Goal: Task Accomplishment & Management: Manage account settings

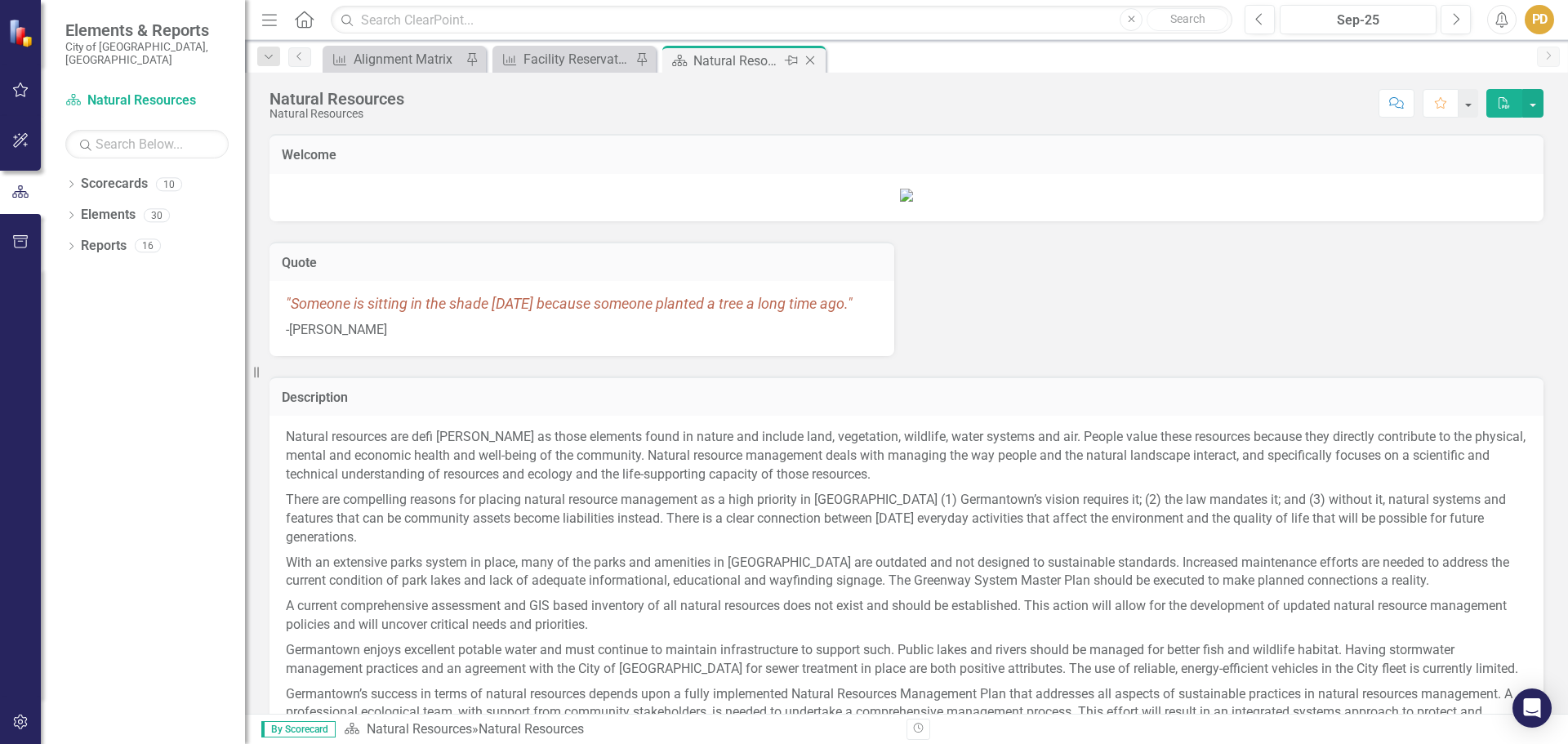
click at [810, 56] on icon "Close" at bounding box center [810, 60] width 16 height 13
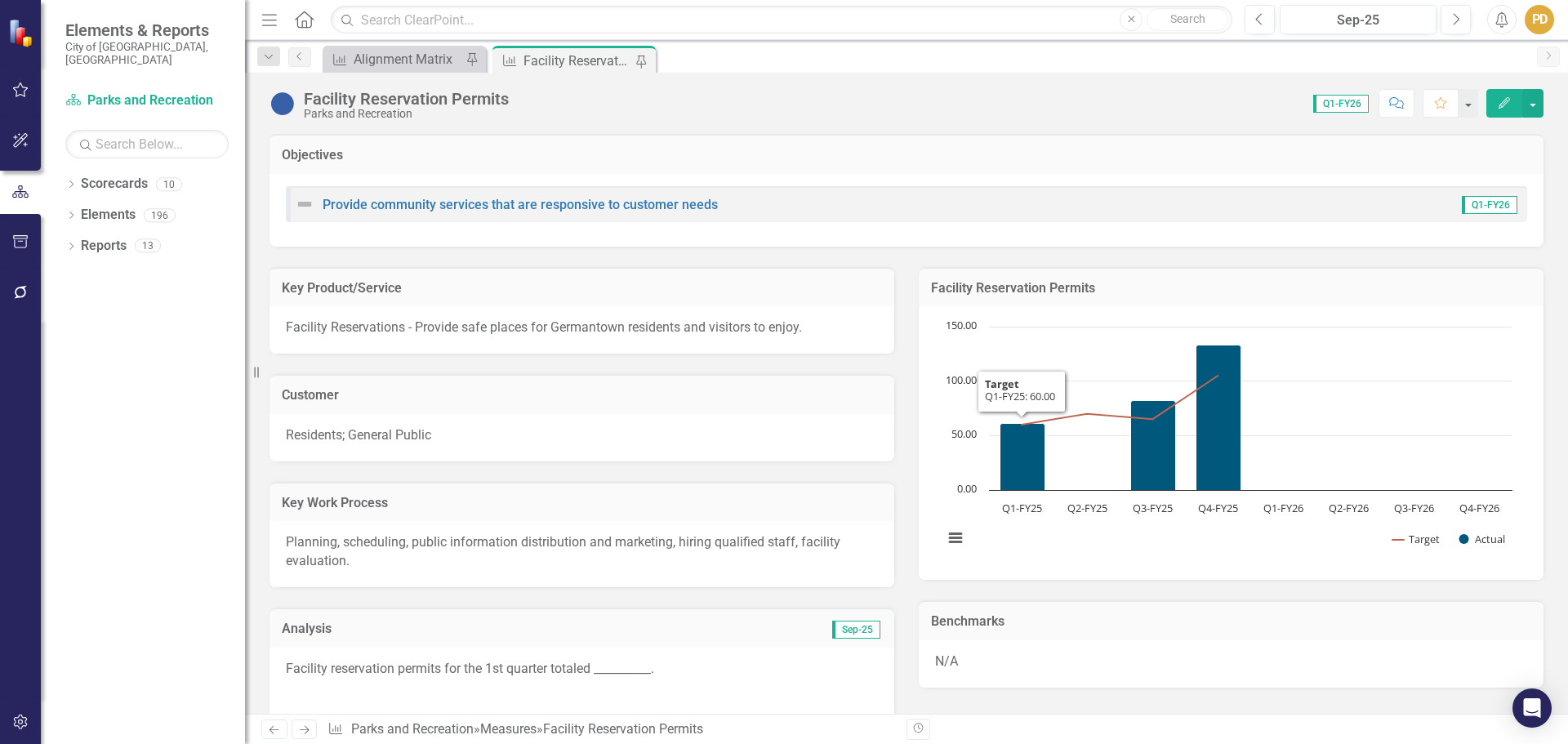
click at [638, 668] on p "Facility reservation permits for the 1st quarter totaled __________." at bounding box center [582, 671] width 592 height 22
click at [643, 663] on p "Facility reservation permits for the 1st quarter totaled __________." at bounding box center [582, 671] width 592 height 22
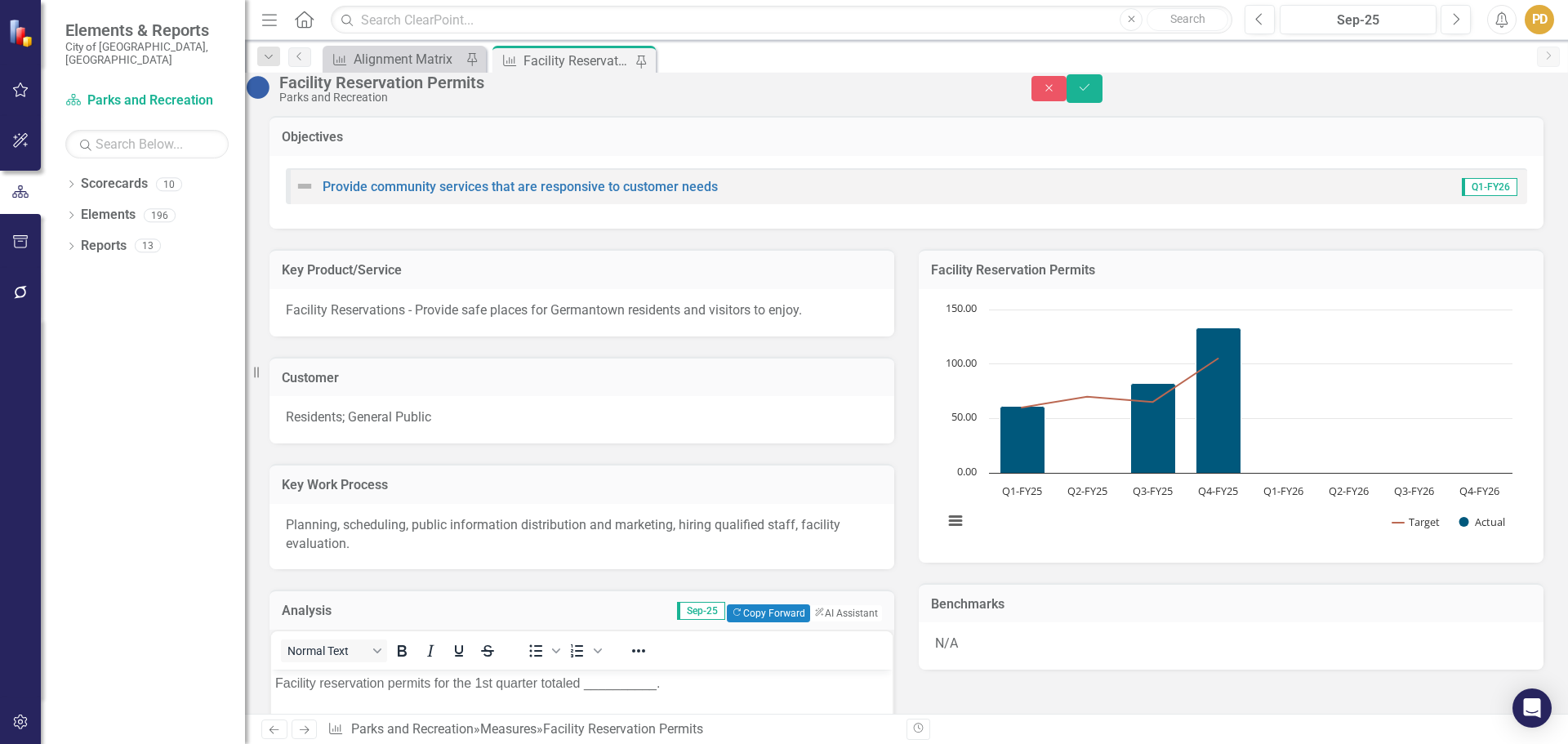
scroll to position [490, 0]
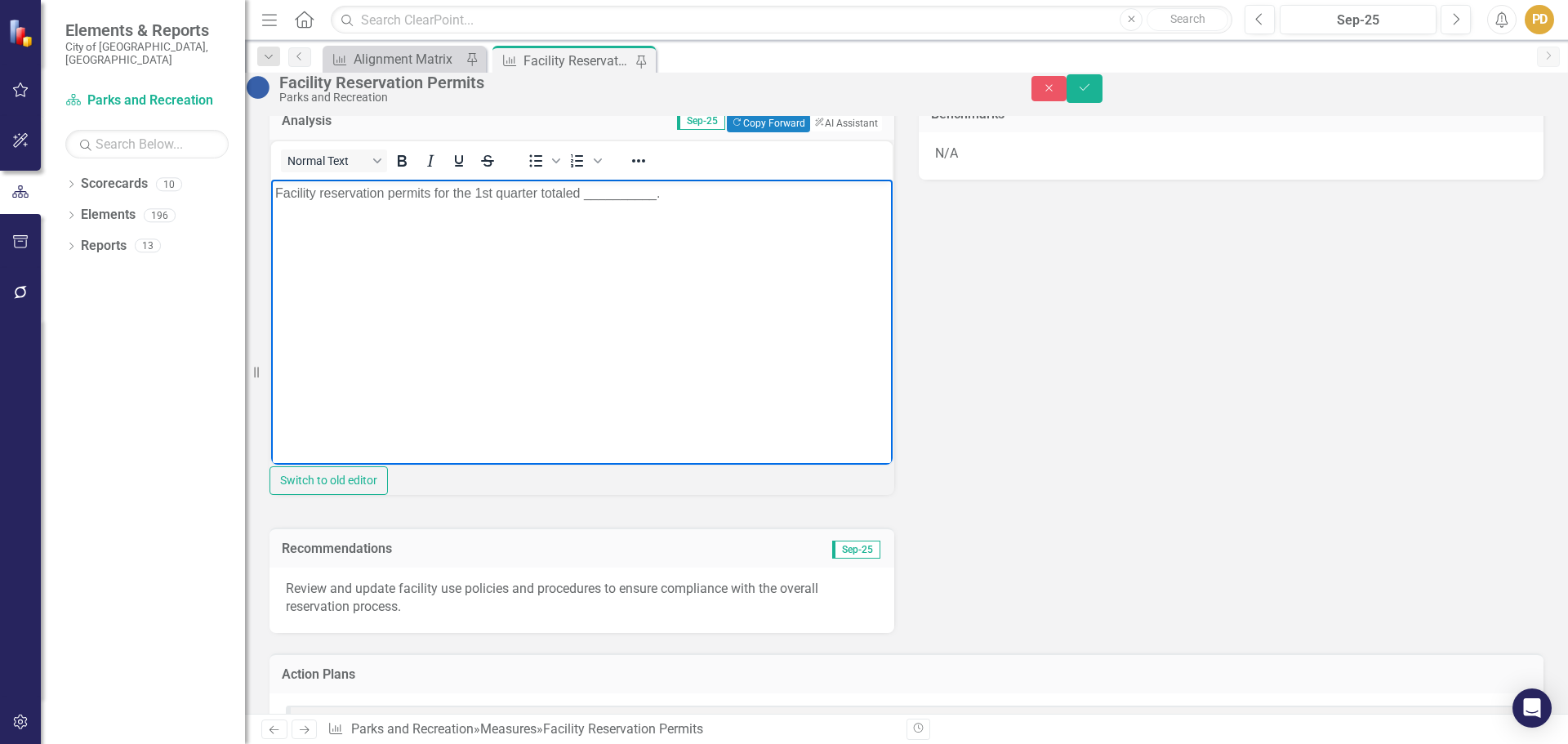
click at [595, 195] on p "Facility reservation permits for the 1st quarter totaled __________." at bounding box center [581, 193] width 613 height 19
drag, startPoint x: 675, startPoint y: 199, endPoint x: 622, endPoint y: 201, distance: 53.0
click at [622, 201] on p "Facility reservation permits for the 1st quarter totaled _110_________." at bounding box center [581, 193] width 613 height 19
click at [1149, 397] on div "Key Product/Service Facility Reservations - Provide safe places for Germantown …" at bounding box center [907, 185] width 1299 height 894
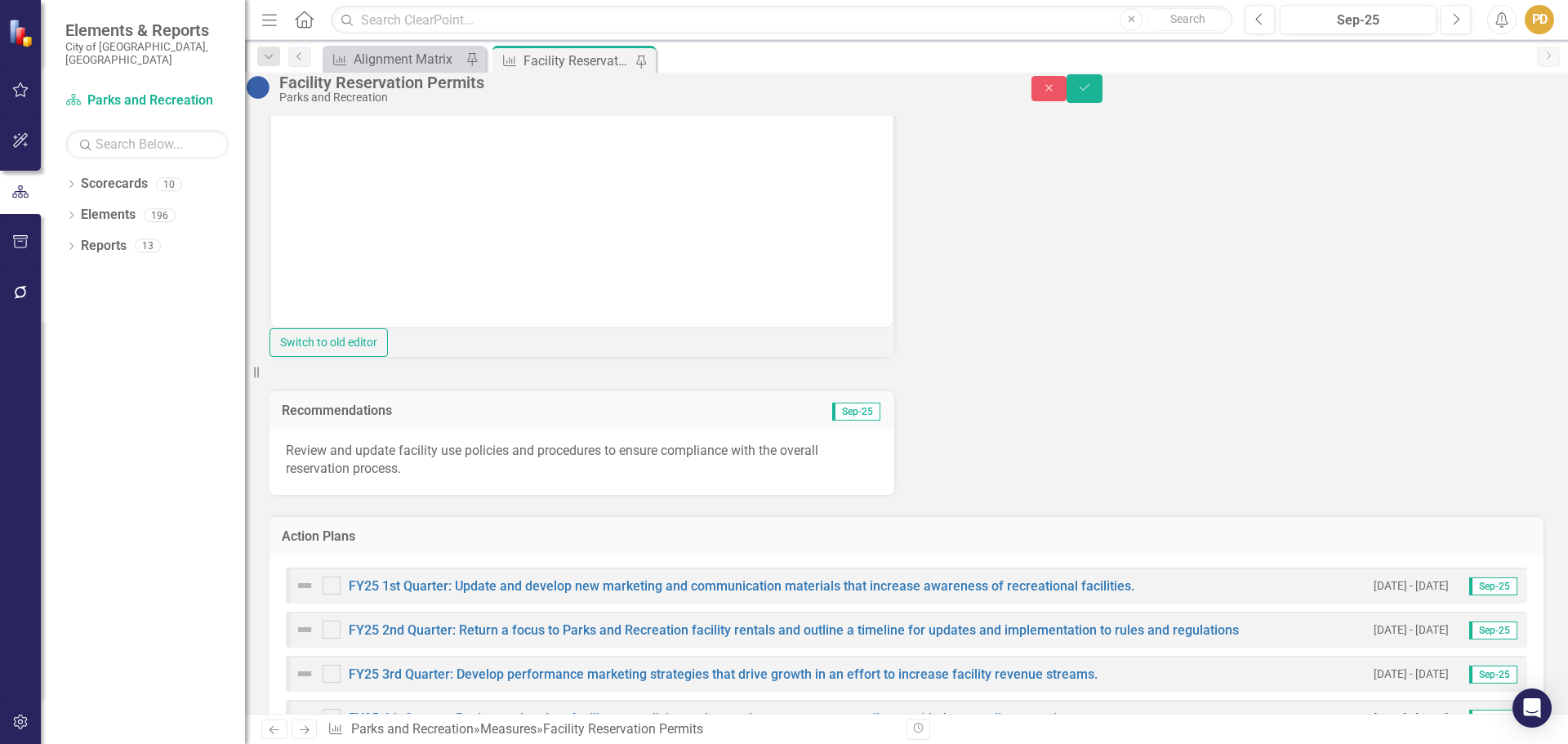
scroll to position [752, 0]
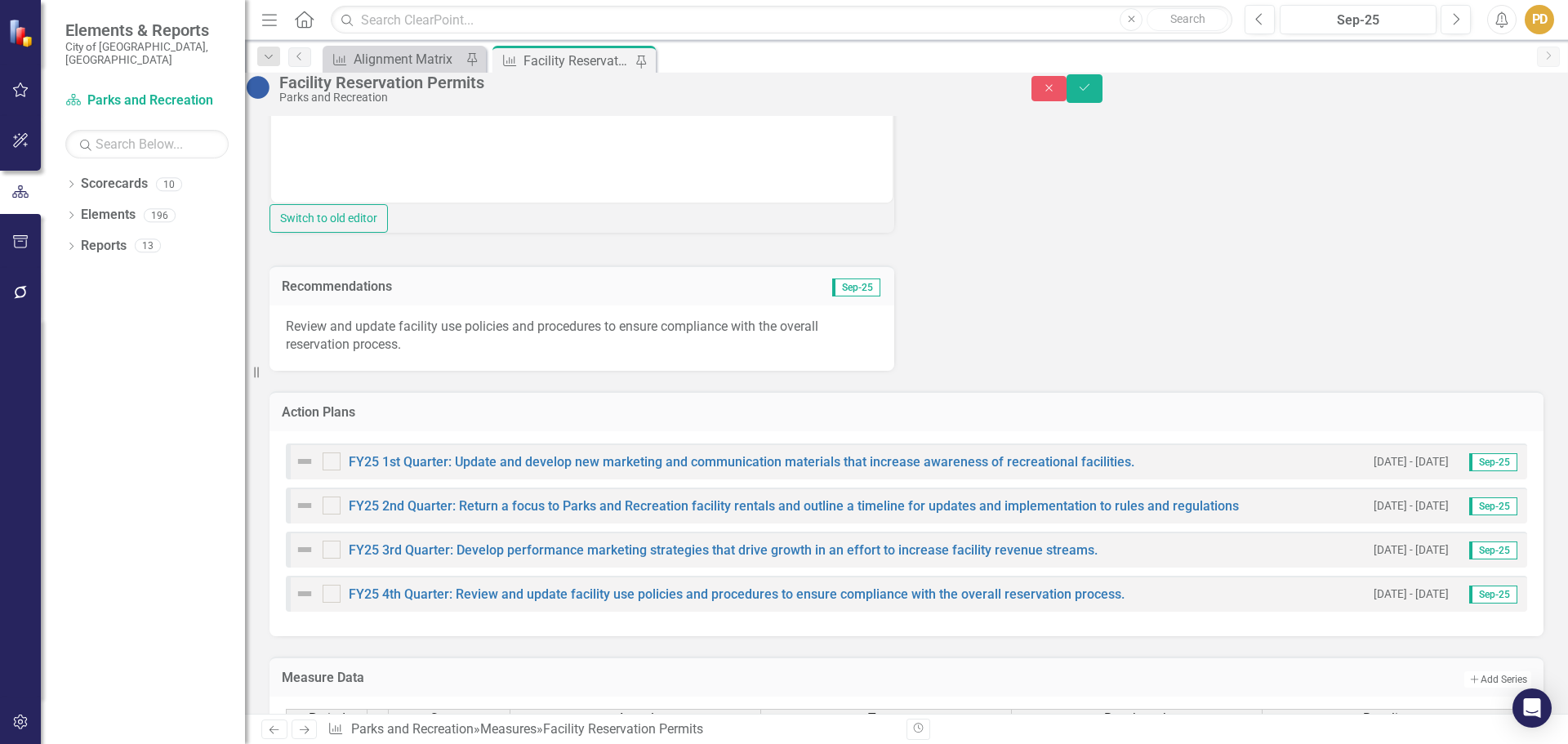
click at [451, 355] on p "Review and update facility use policies and procedures to ensure compliance wit…" at bounding box center [582, 336] width 592 height 38
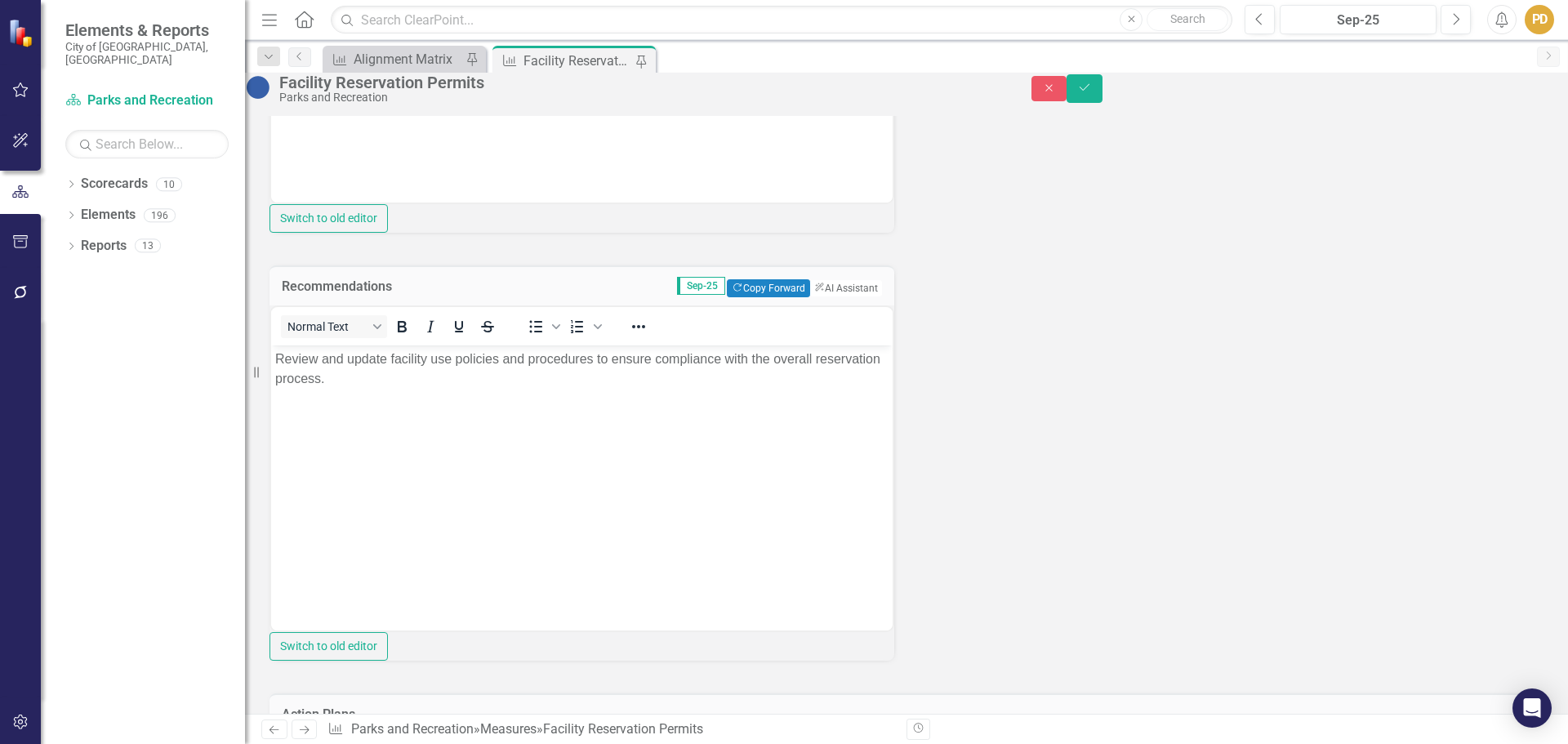
scroll to position [0, 0]
click at [277, 359] on p "Review and update facility use policies and procedures to ensure compliance wit…" at bounding box center [581, 368] width 613 height 39
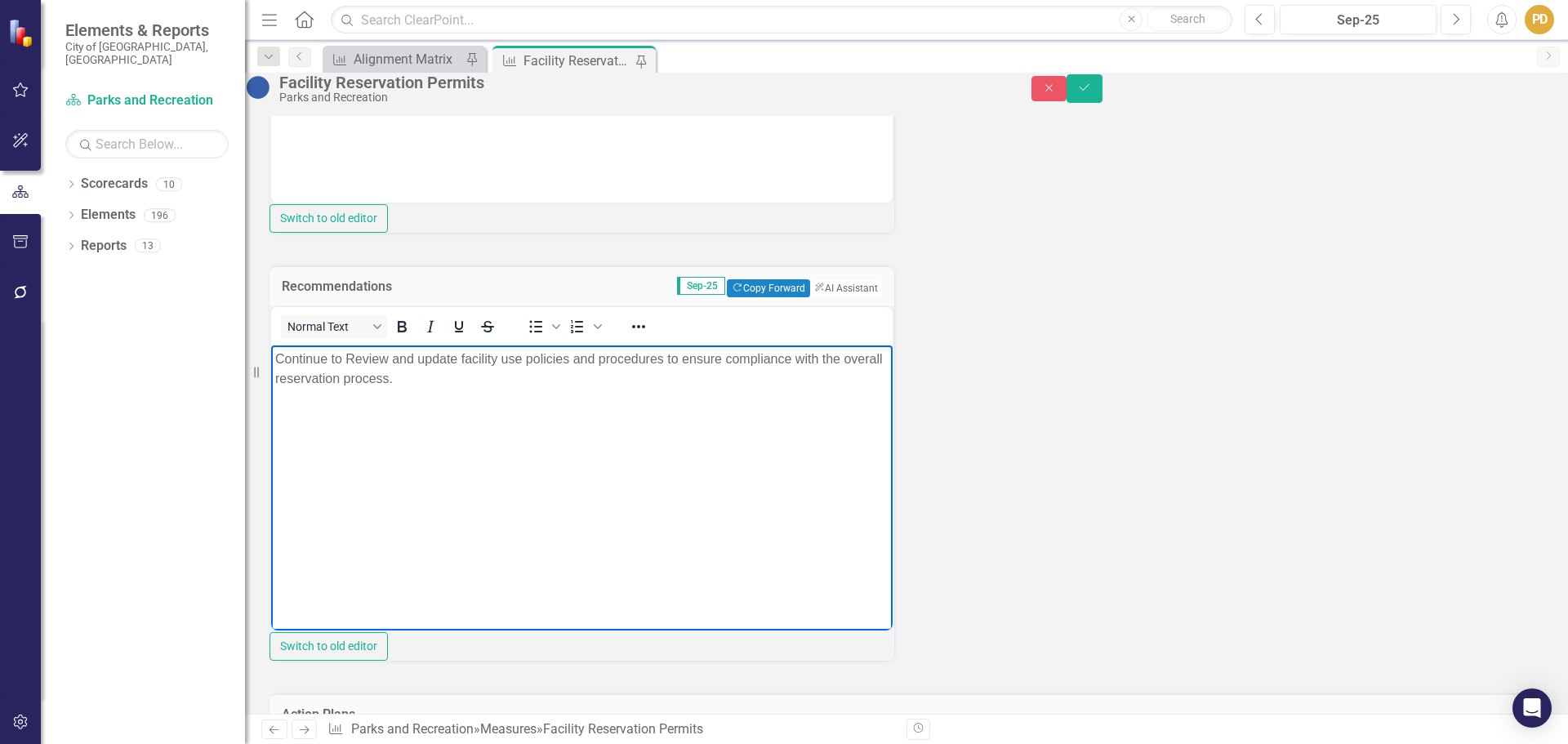
click at [355, 353] on p "Continue to Review and update facility use policies and procedures to ensure co…" at bounding box center [581, 368] width 613 height 39
click at [443, 376] on p "Continue to review and update facility use policies and procedures to ensure co…" at bounding box center [581, 368] width 613 height 39
click at [656, 361] on p "Continue to review and update facility use policies and procedures to ensure co…" at bounding box center [581, 368] width 613 height 39
click at [383, 380] on p "Continue to review and update facility use policies and procedures and overall …" at bounding box center [581, 368] width 613 height 39
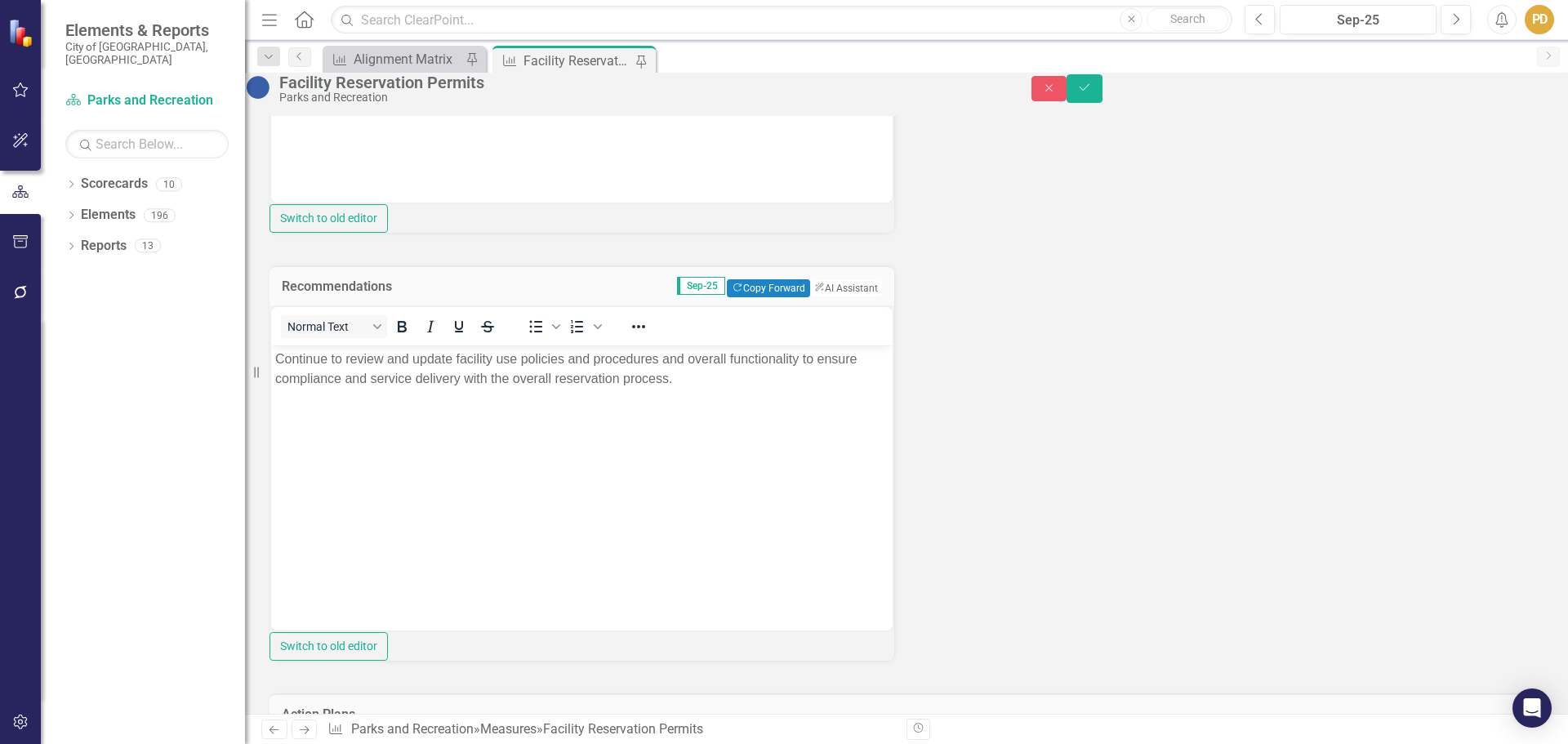
click at [1057, 424] on div "Key Product/Service Facility Reservations - Provide safe places for Germantown …" at bounding box center [907, 75] width 1299 height 1196
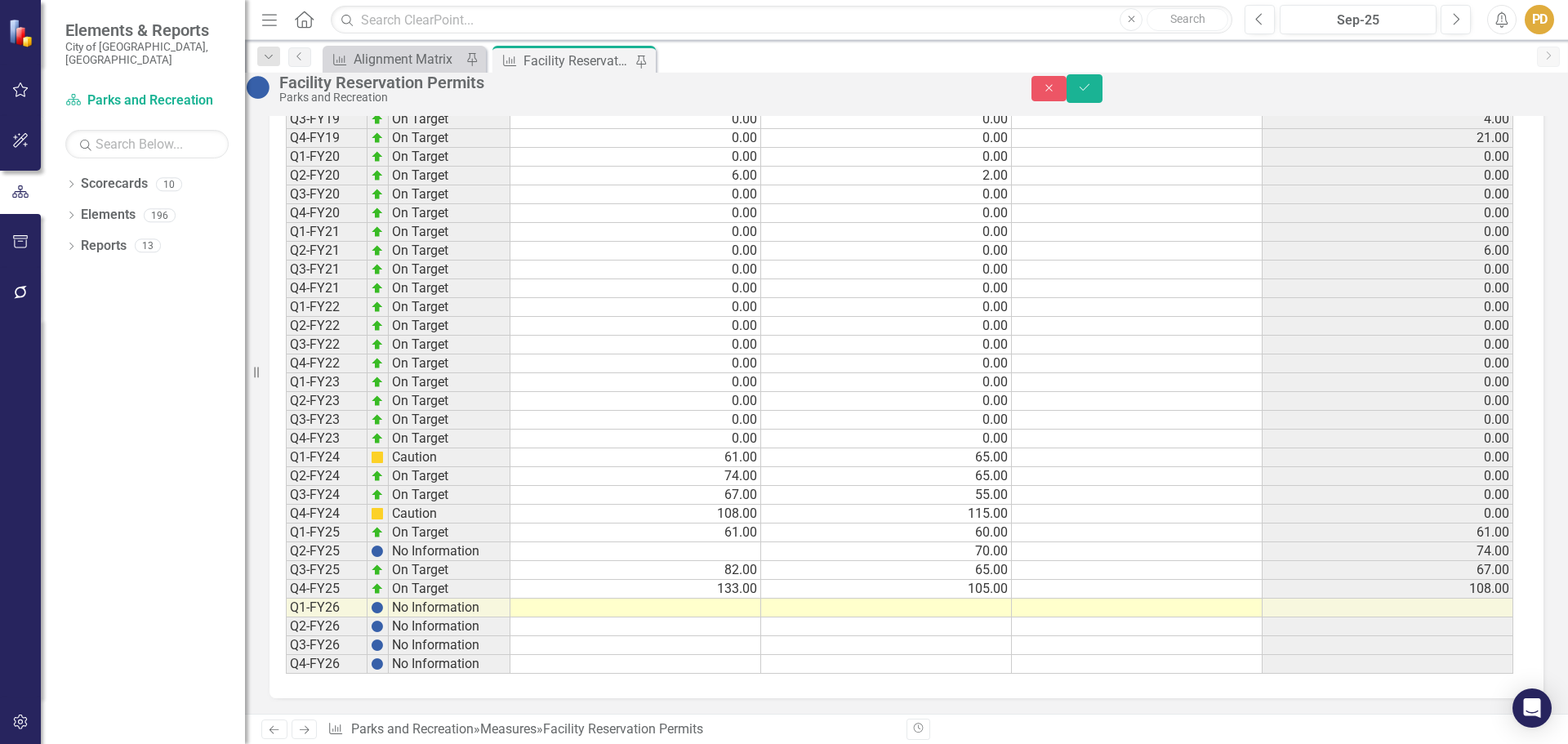
scroll to position [1769, 0]
click at [732, 617] on td at bounding box center [635, 608] width 251 height 18
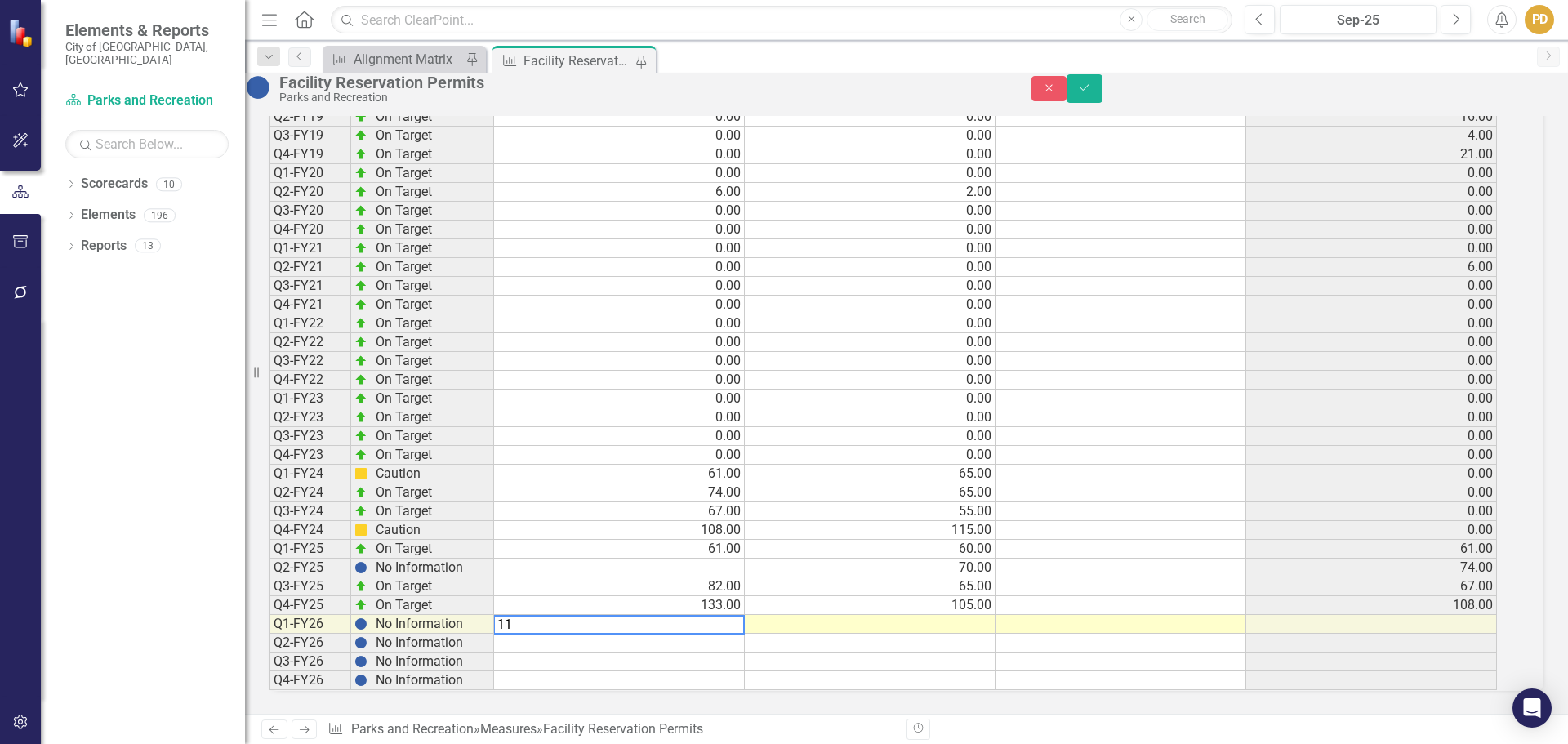
type textarea "110"
click at [952, 633] on td at bounding box center [870, 624] width 251 height 18
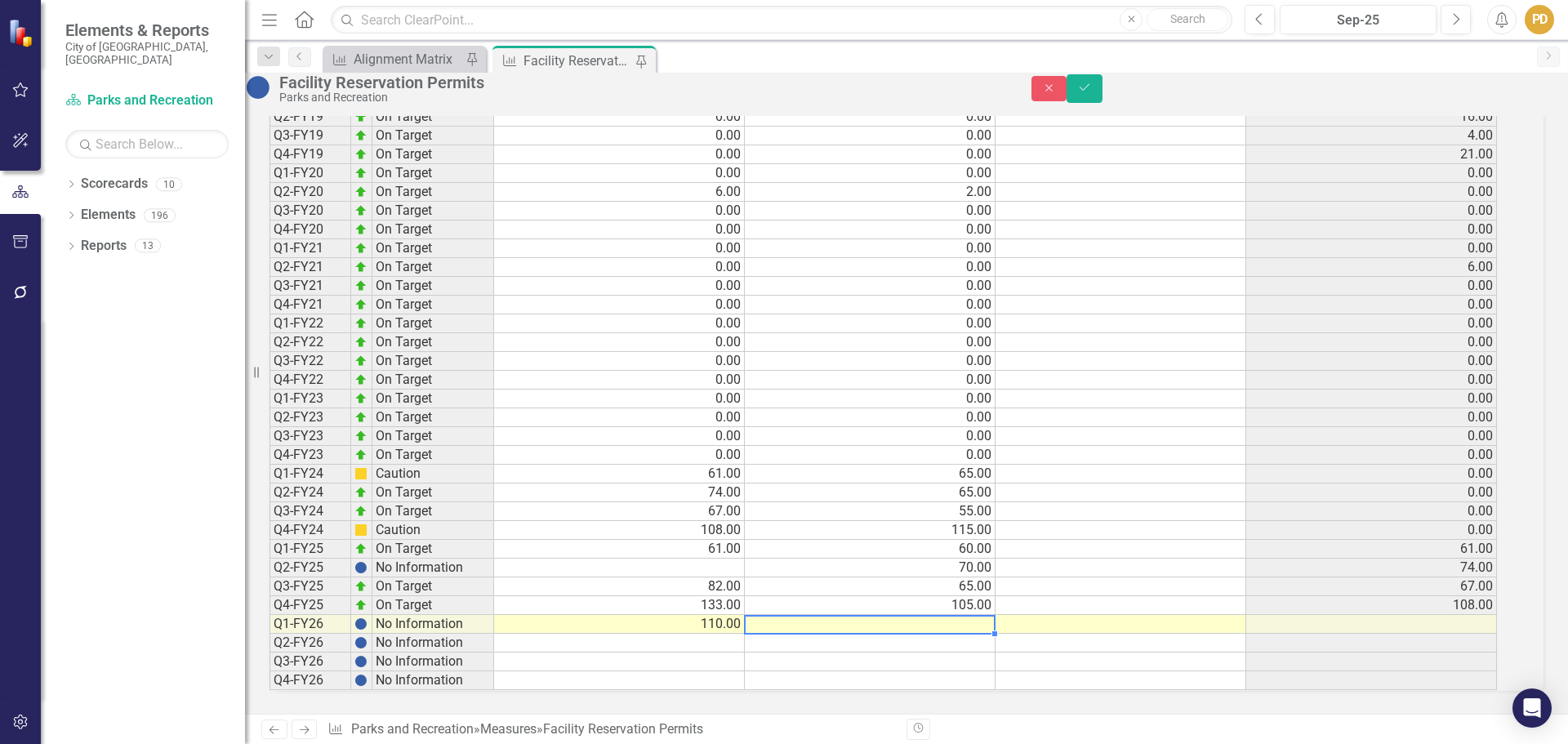
click at [952, 633] on td at bounding box center [870, 624] width 251 height 18
click at [974, 633] on td at bounding box center [870, 624] width 251 height 18
type textarea "90"
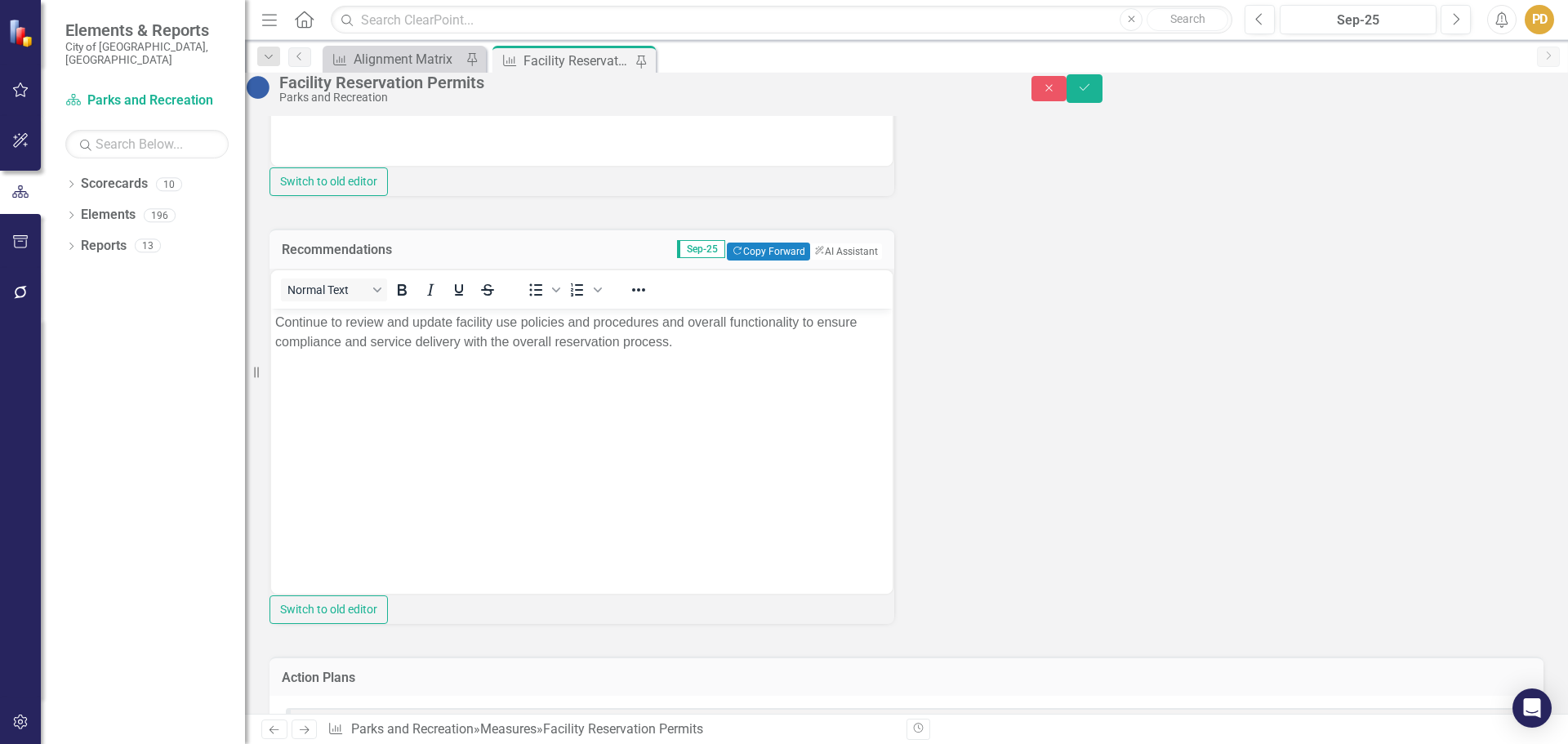
click at [1046, 434] on div "Key Product/Service Facility Reservations - Provide safe places for Germantown …" at bounding box center [907, 38] width 1299 height 1196
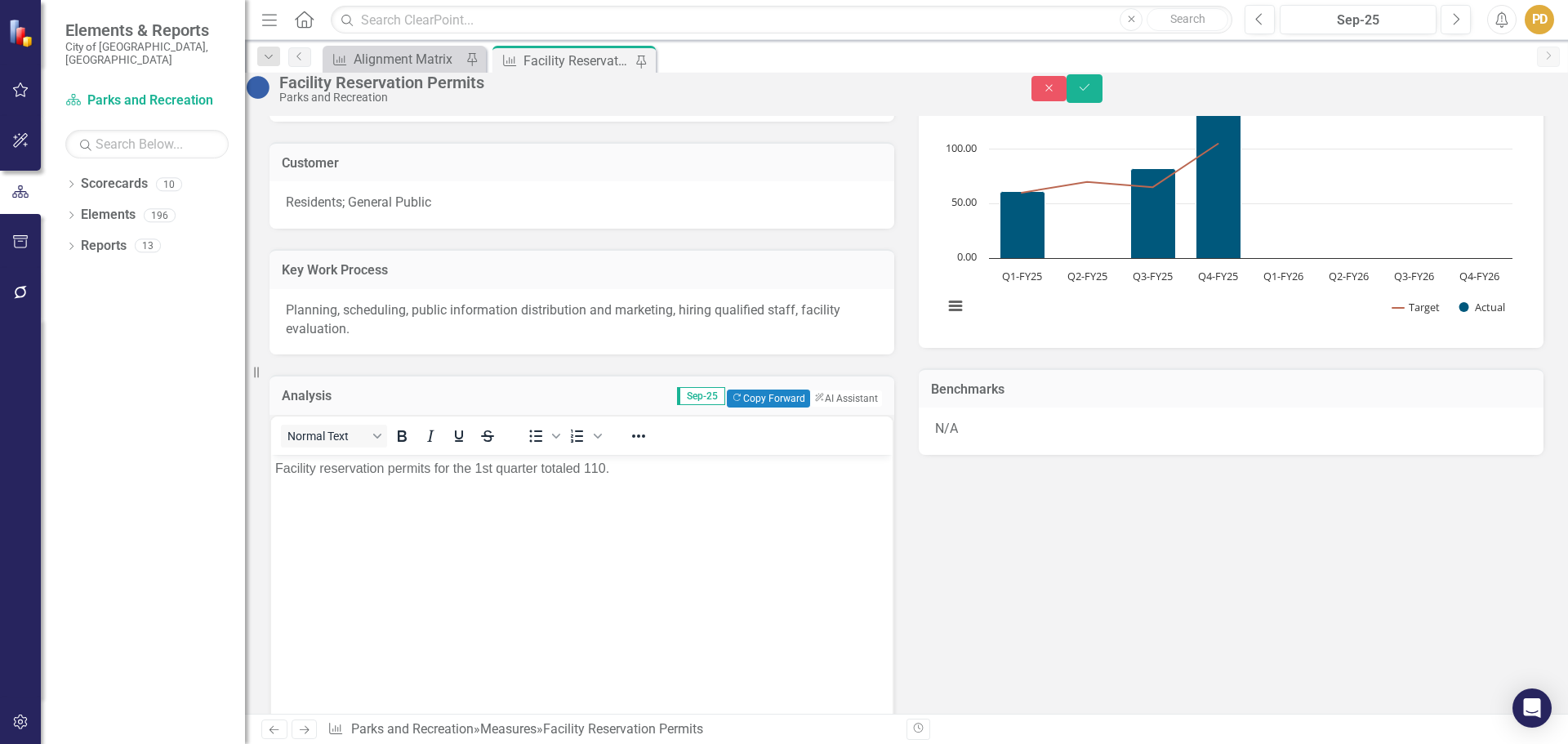
scroll to position [218, 0]
click at [632, 462] on p "Facility reservation permits for the 1st quarter totaled 110." at bounding box center [581, 465] width 613 height 19
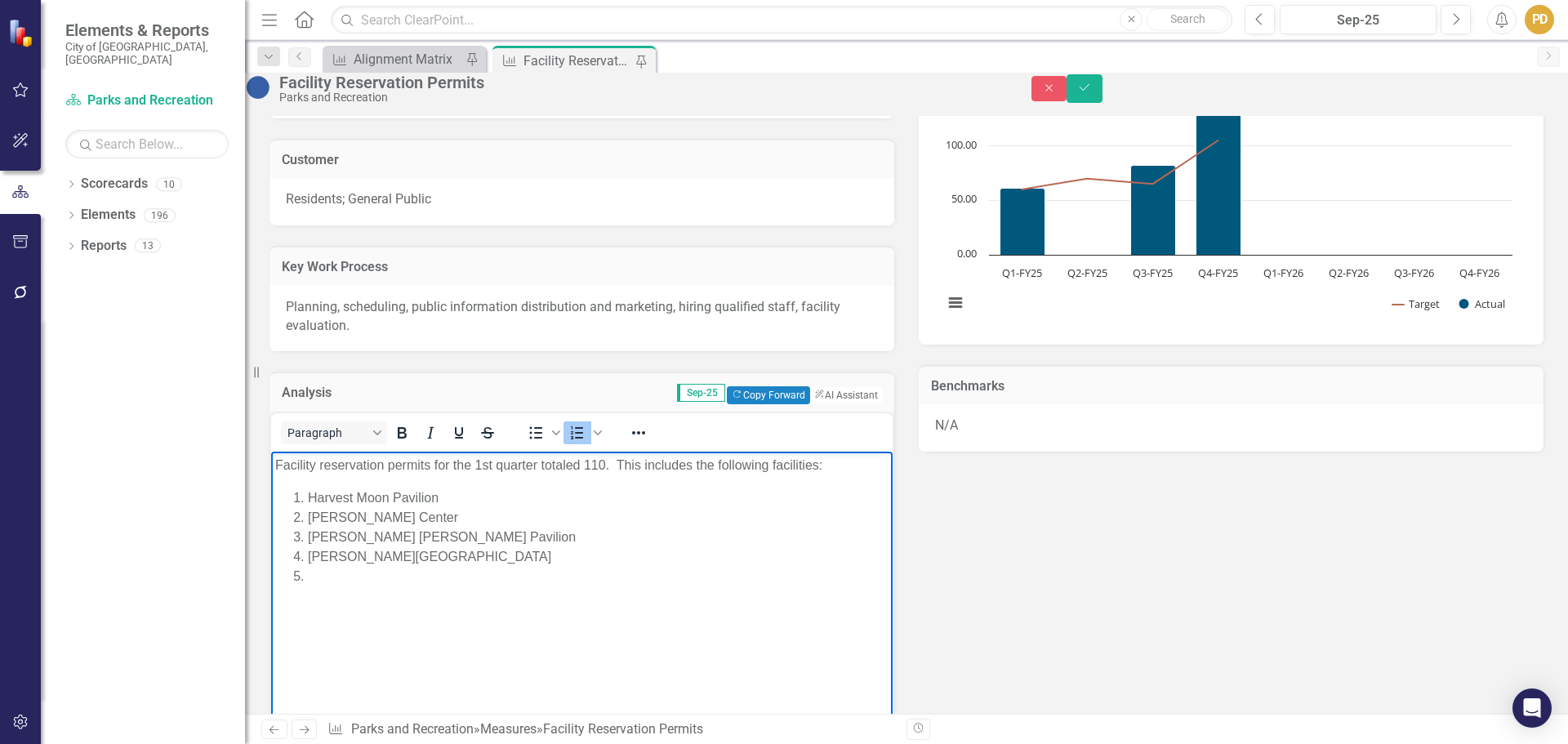
click at [330, 559] on li "[PERSON_NAME][GEOGRAPHIC_DATA]" at bounding box center [598, 556] width 581 height 19
drag, startPoint x: 492, startPoint y: 556, endPoint x: 313, endPoint y: 570, distance: 179.5
click at [313, 570] on ol "Harvest Moon Pavilion [PERSON_NAME] Center [PERSON_NAME][GEOGRAPHIC_DATA][PERSO…" at bounding box center [581, 537] width 613 height 98
click at [308, 561] on li "[PERSON_NAME][GEOGRAPHIC_DATA]" at bounding box center [598, 556] width 581 height 19
drag, startPoint x: 307, startPoint y: 557, endPoint x: 466, endPoint y: 570, distance: 159.5
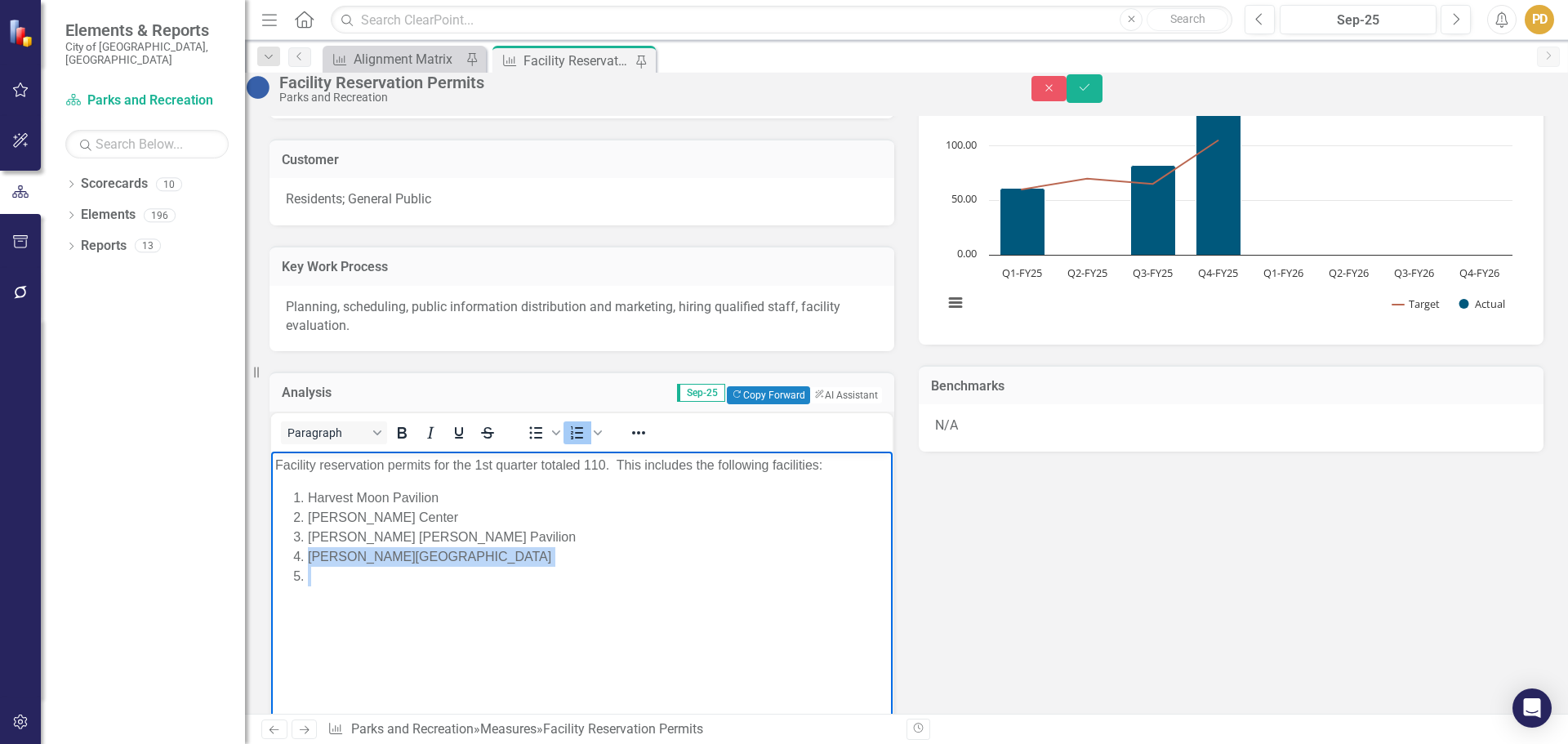
click at [466, 570] on ol "Harvest Moon Pavilion [PERSON_NAME] Center [PERSON_NAME][GEOGRAPHIC_DATA][PERSO…" at bounding box center [581, 537] width 613 height 98
copy li "[PERSON_NAME][GEOGRAPHIC_DATA]"
click at [327, 574] on li "Rich Text Area. Press ALT-0 for help." at bounding box center [598, 576] width 581 height 19
click at [487, 572] on li "[PERSON_NAME][GEOGRAPHIC_DATA]" at bounding box center [598, 576] width 581 height 19
click at [340, 584] on li "[PERSON_NAME][GEOGRAPHIC_DATA]" at bounding box center [598, 576] width 581 height 19
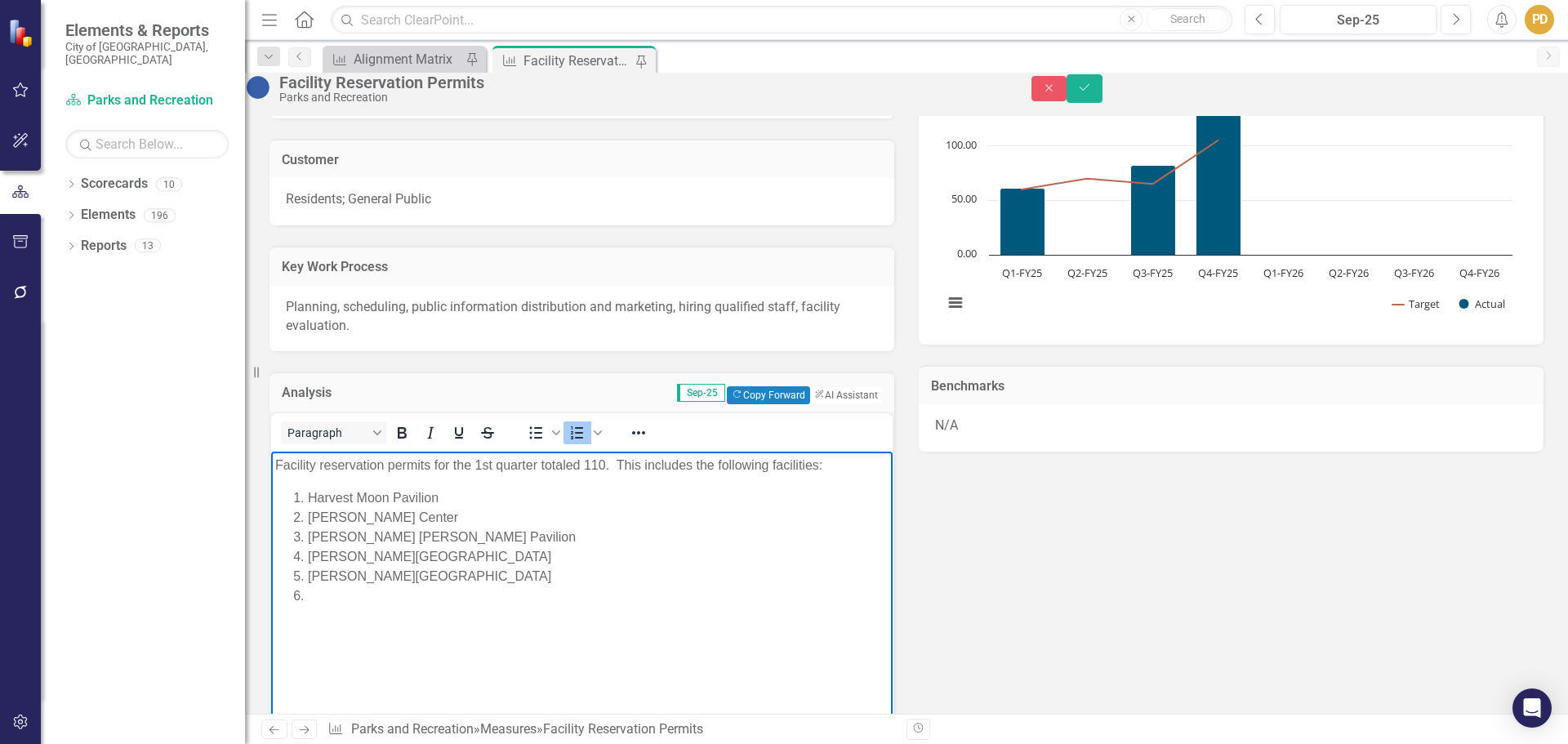
click at [324, 598] on li "Rich Text Area. Press ALT-0 for help." at bounding box center [598, 596] width 581 height 19
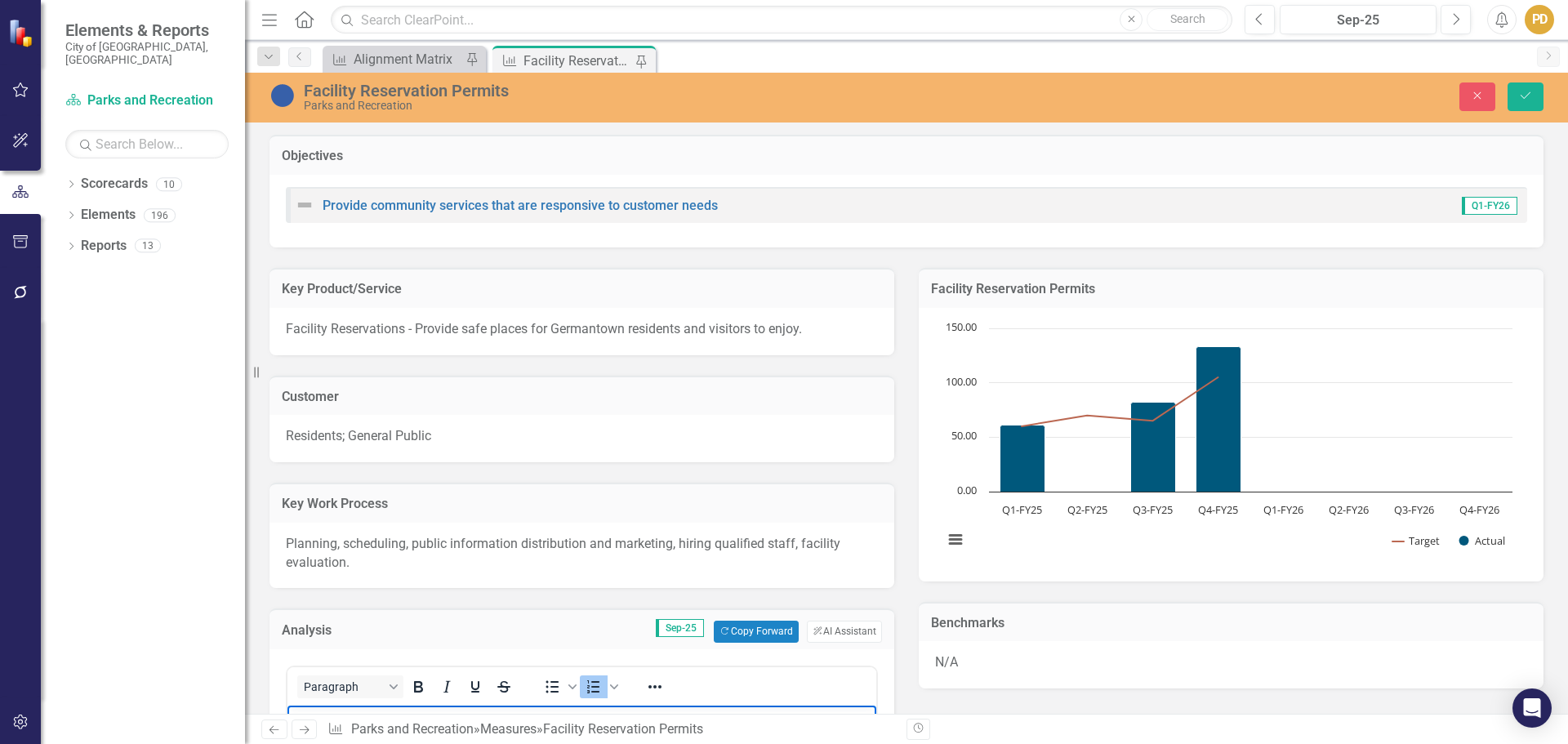
scroll to position [218, 0]
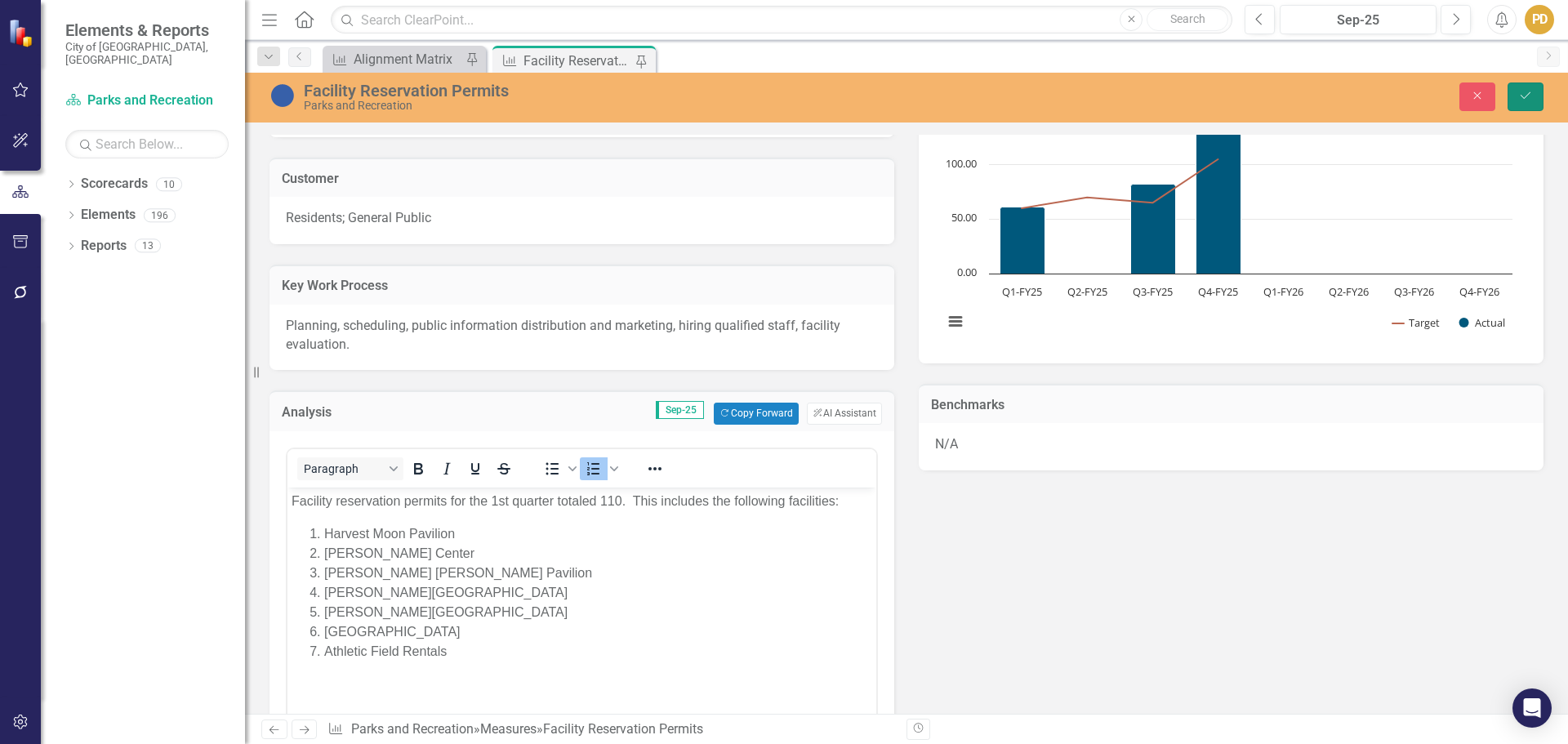
click at [1528, 87] on button "Save" at bounding box center [1525, 96] width 36 height 29
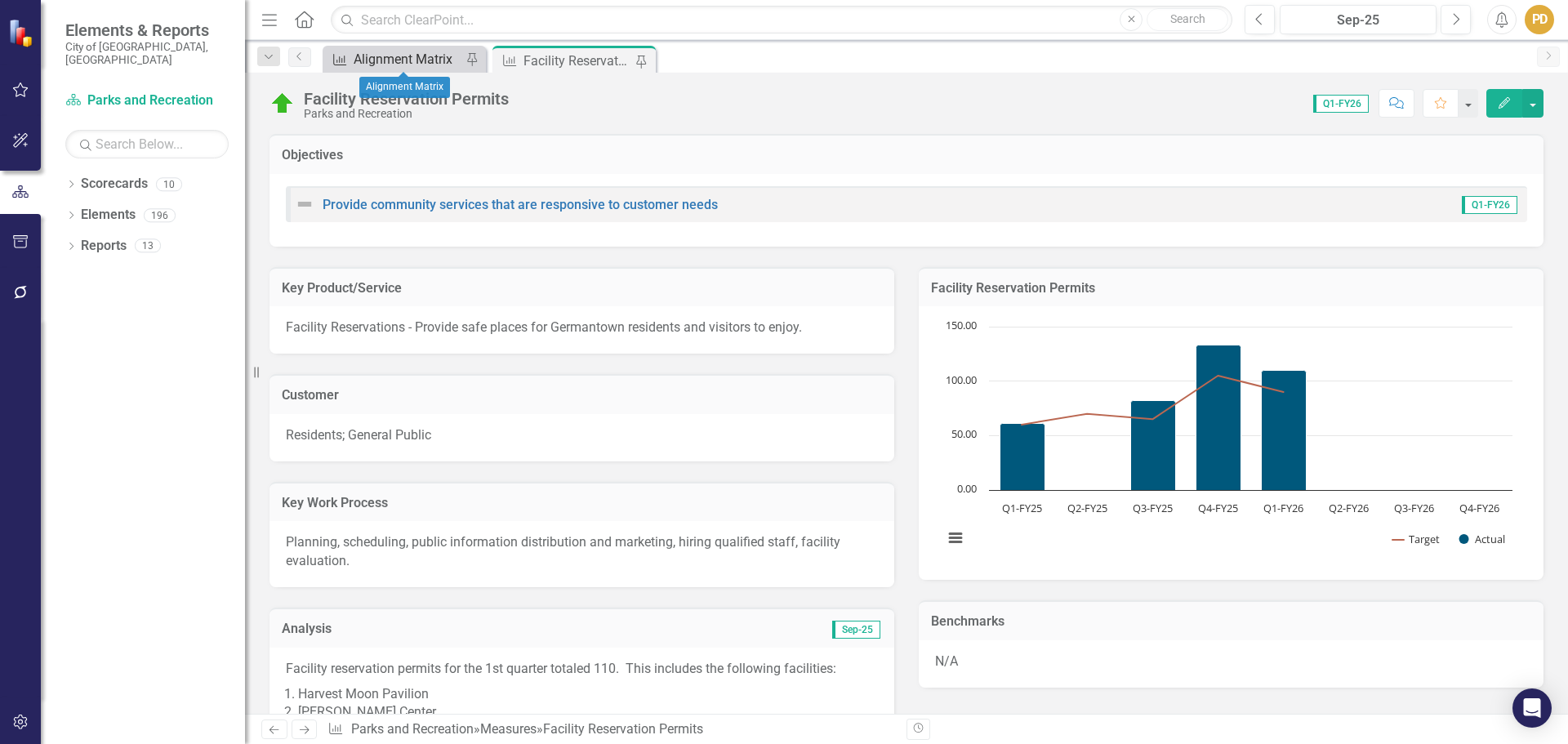
click at [405, 53] on div "Alignment Matrix" at bounding box center [408, 59] width 108 height 20
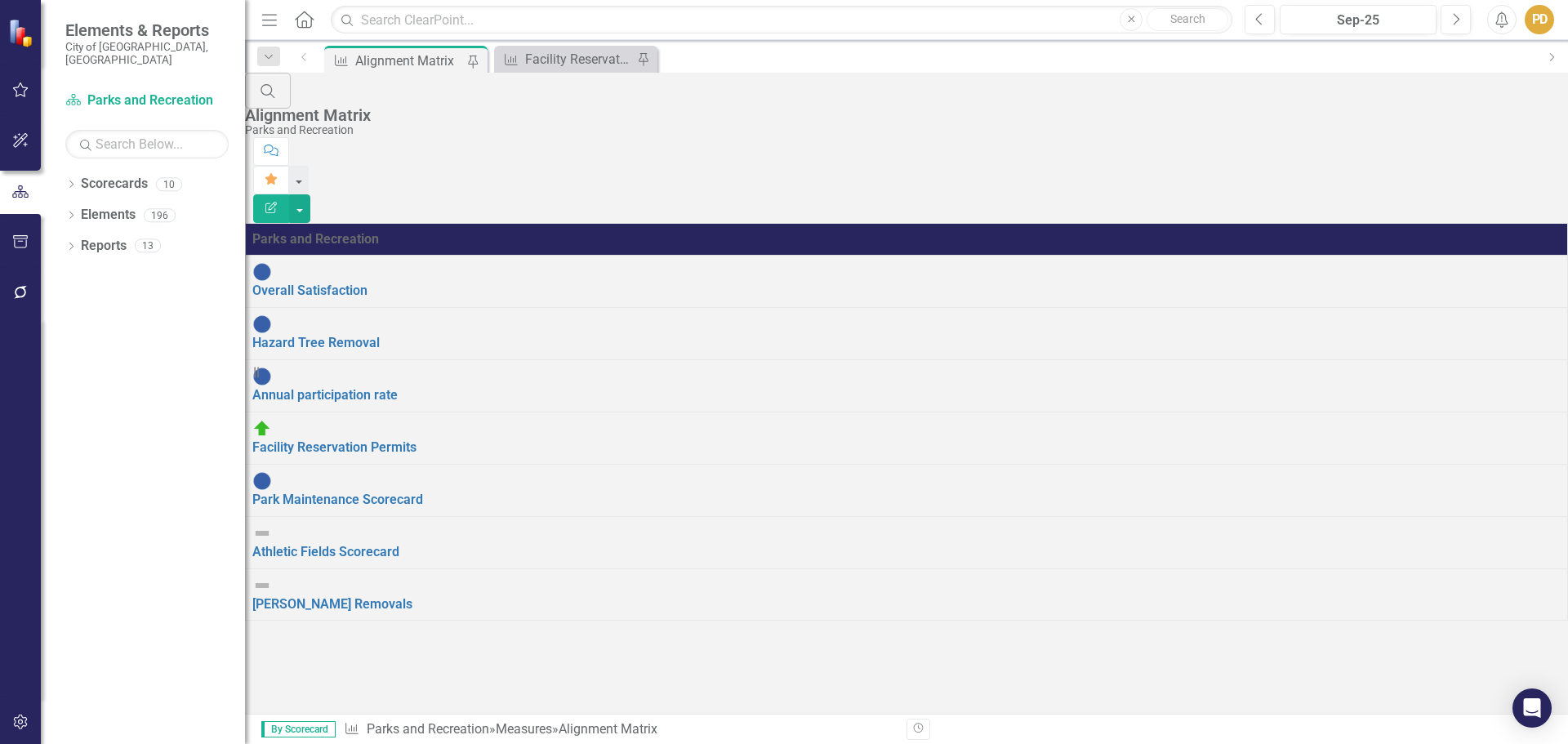
click at [494, 262] on div "Overall Satisfaction" at bounding box center [907, 281] width 1309 height 39
click at [491, 262] on div "Overall Satisfaction" at bounding box center [907, 281] width 1309 height 39
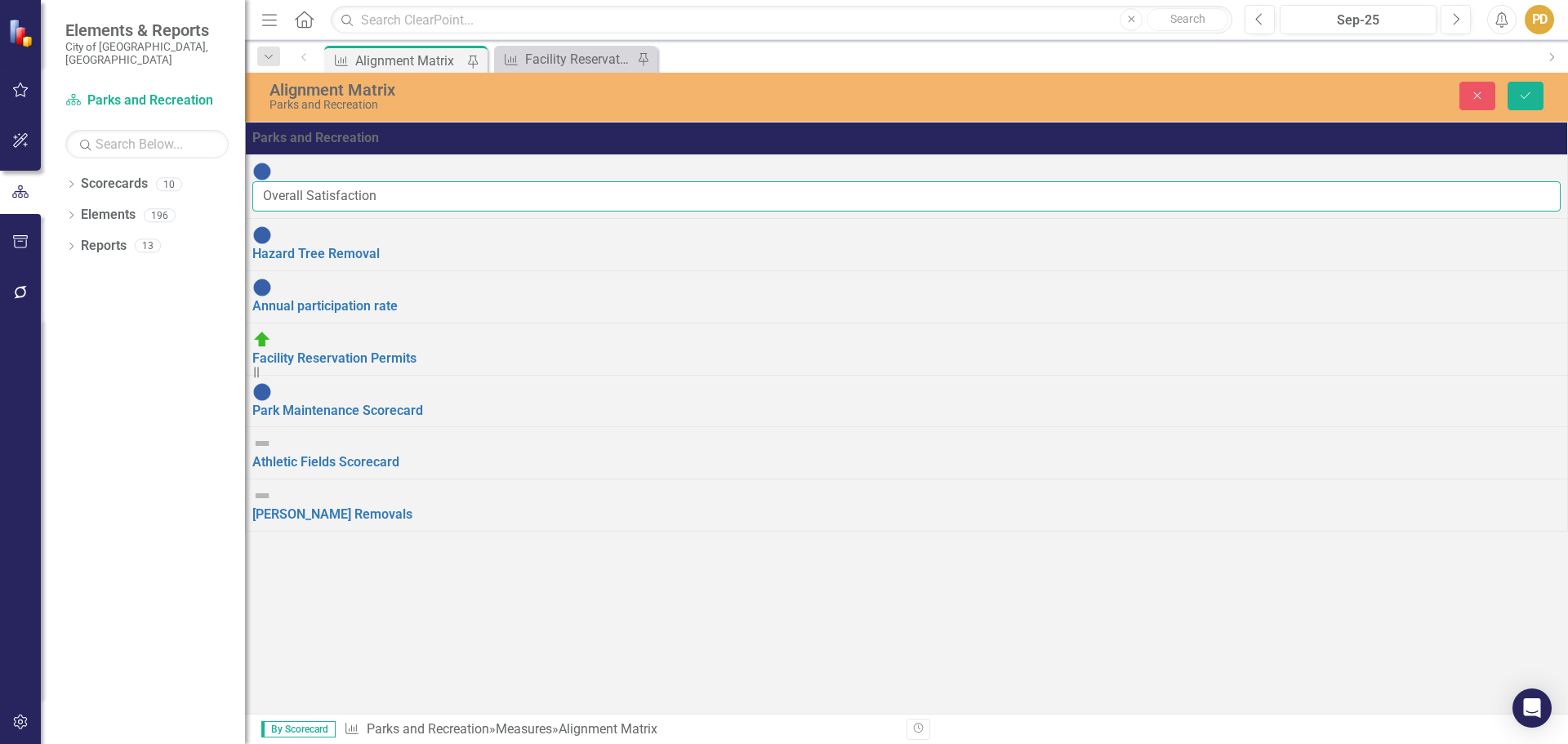
click at [550, 185] on input "Overall Satisfaction" at bounding box center [907, 196] width 1309 height 30
click at [578, 303] on tbody "Overall Satisfaction Edit Edit Measure Link Open Element Hazard Tree Removal Ed…" at bounding box center [907, 343] width 1322 height 377
click at [404, 507] on link "[PERSON_NAME] Removals" at bounding box center [332, 514] width 160 height 15
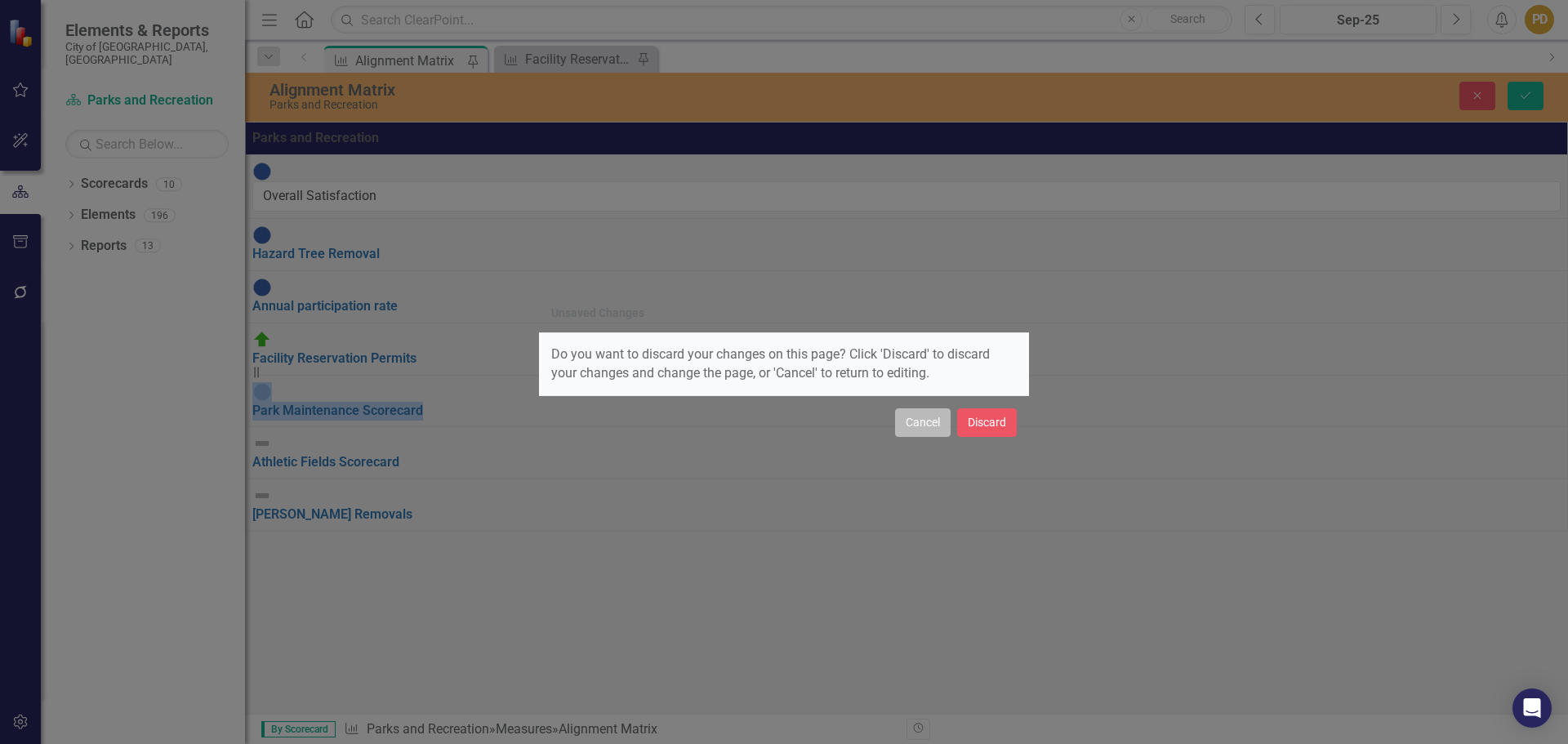
click at [932, 420] on button "Cancel" at bounding box center [923, 423] width 55 height 29
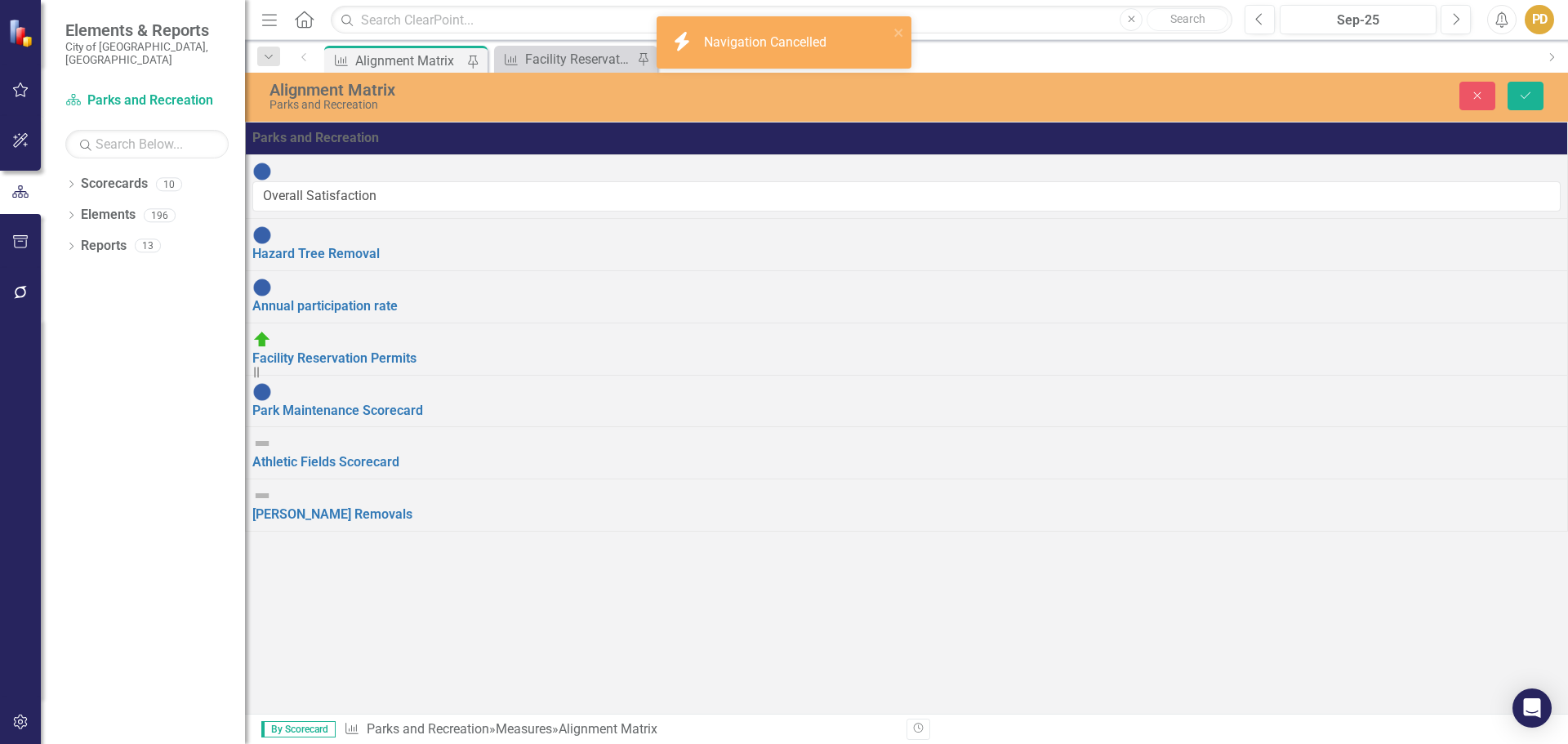
click at [533, 206] on td "Overall Satisfaction Edit Edit Measure Link Open Element" at bounding box center [907, 187] width 1322 height 64
click at [534, 197] on input "Overall Satisfaction" at bounding box center [907, 196] width 1309 height 30
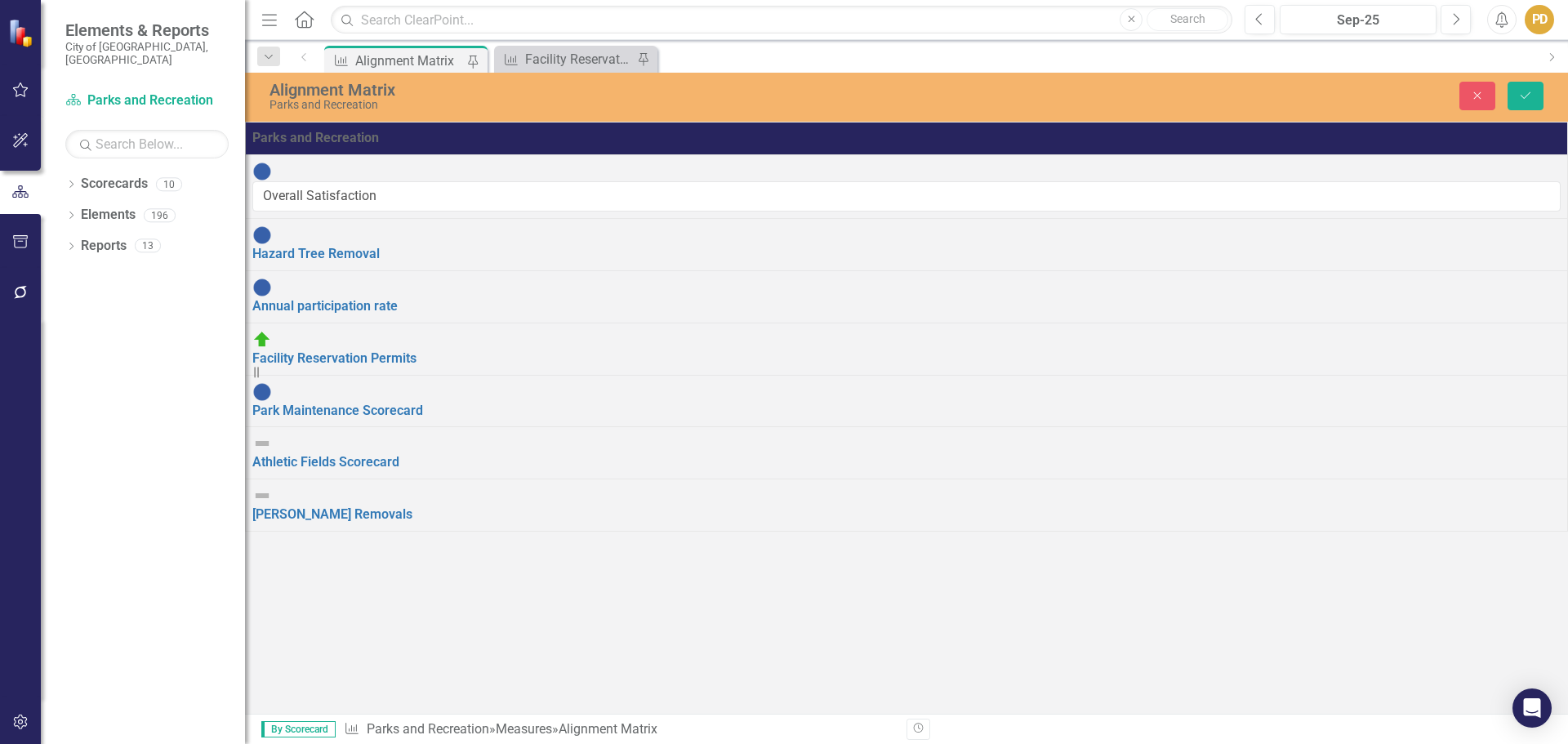
click at [283, 177] on div "Overall Satisfaction" at bounding box center [907, 186] width 1309 height 49
click at [1481, 91] on icon "Close" at bounding box center [1477, 96] width 15 height 12
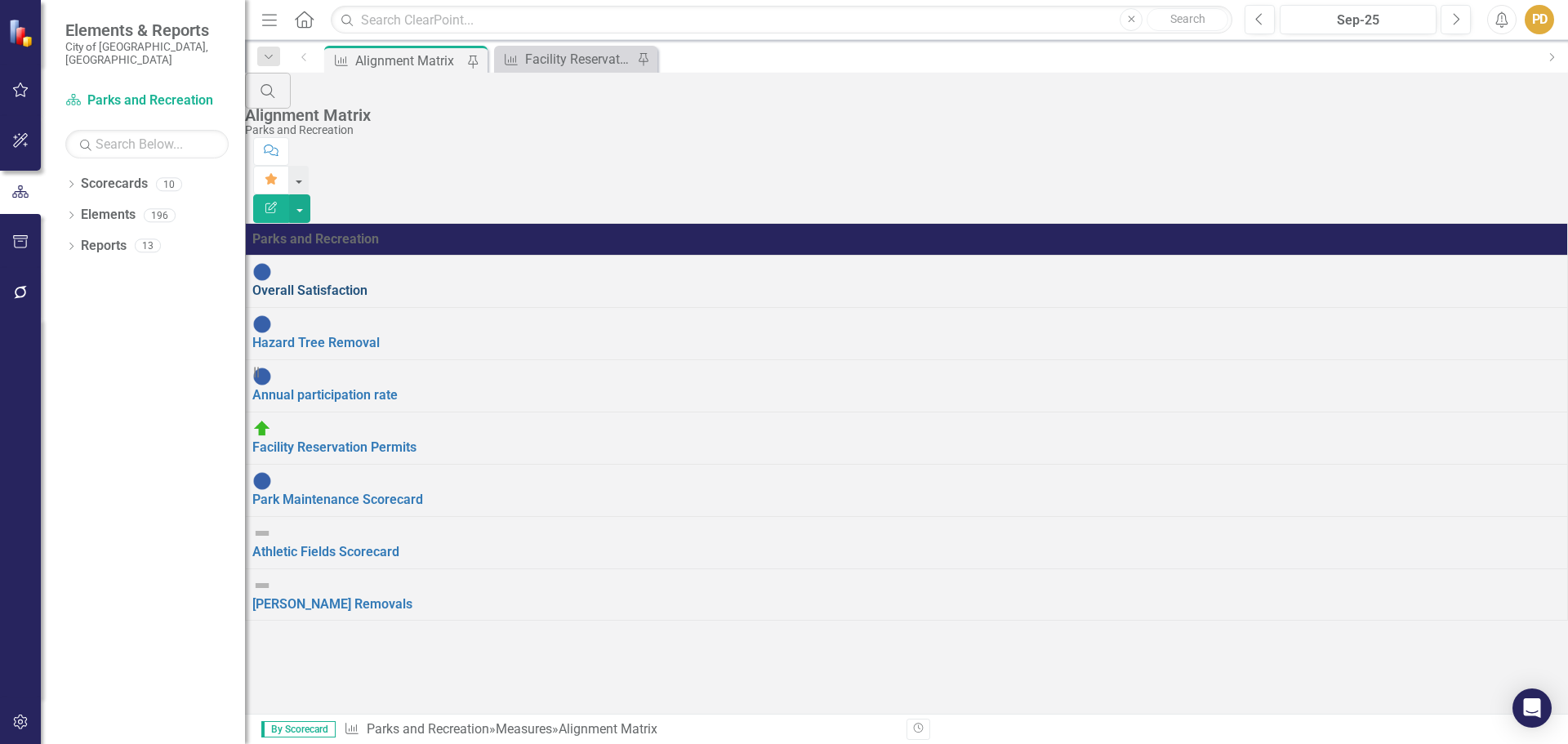
click at [367, 283] on link "Overall Satisfaction" at bounding box center [310, 290] width 115 height 15
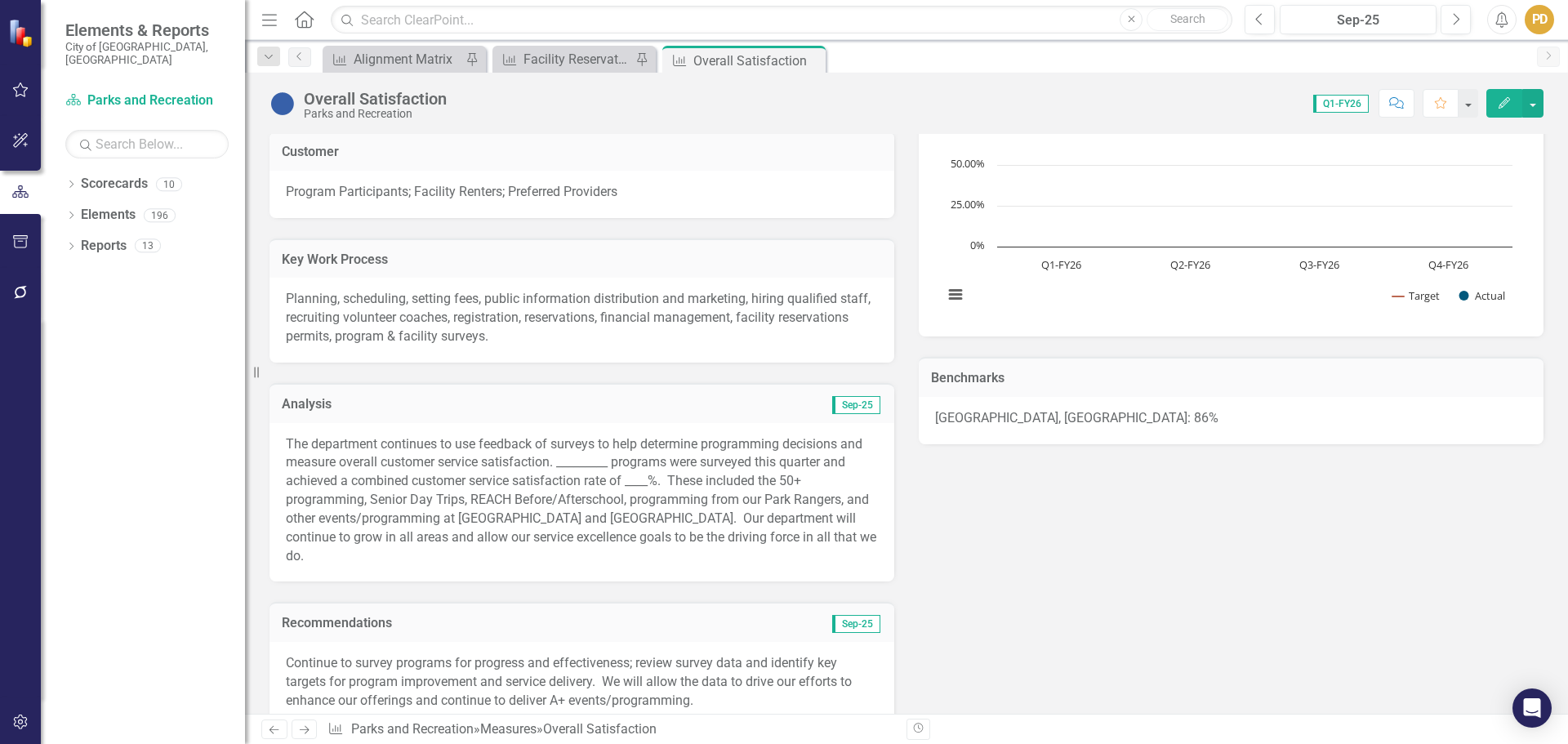
scroll to position [248, 0]
click at [647, 474] on p "The department continues to use feedback of surveys to help determine programmi…" at bounding box center [582, 496] width 592 height 131
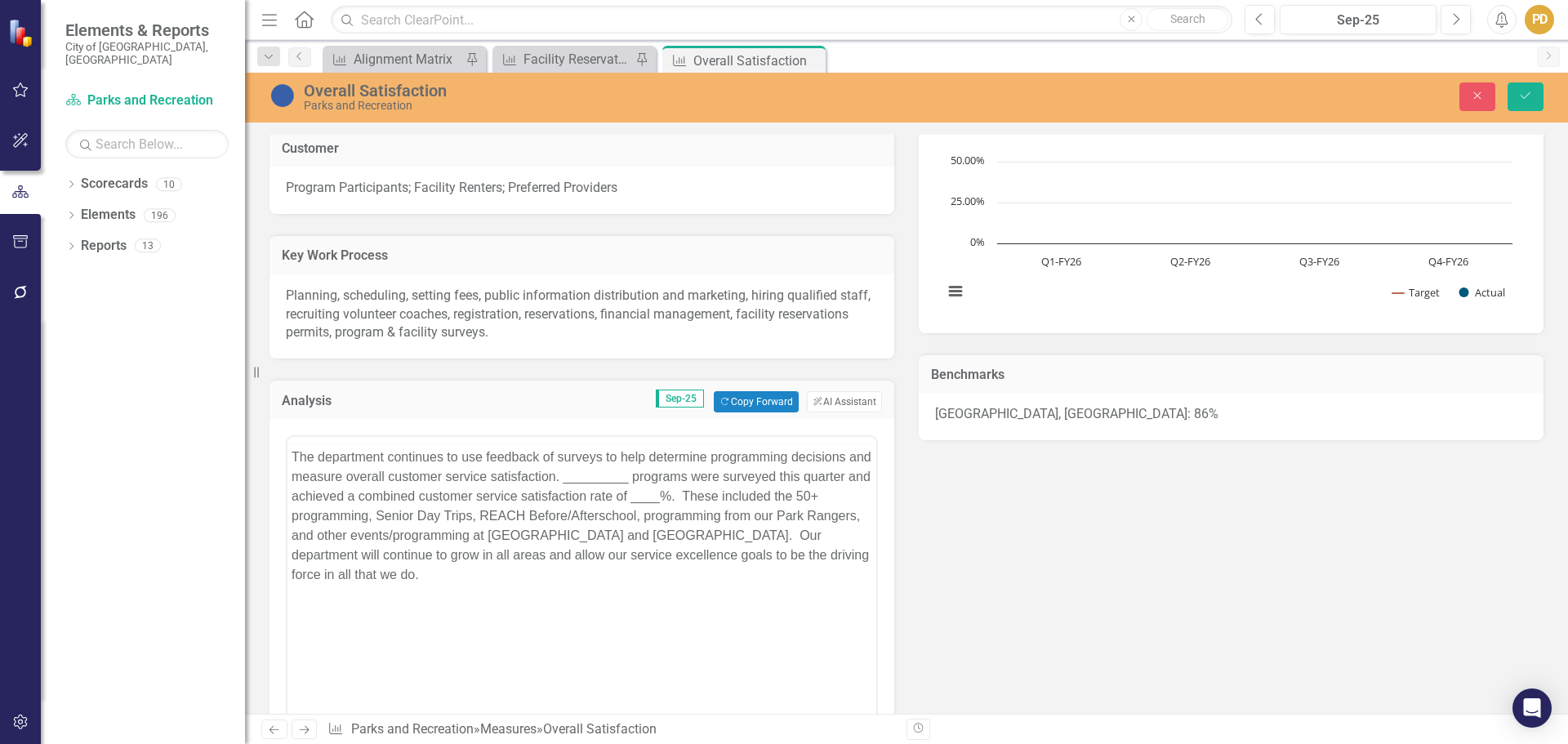
scroll to position [0, 0]
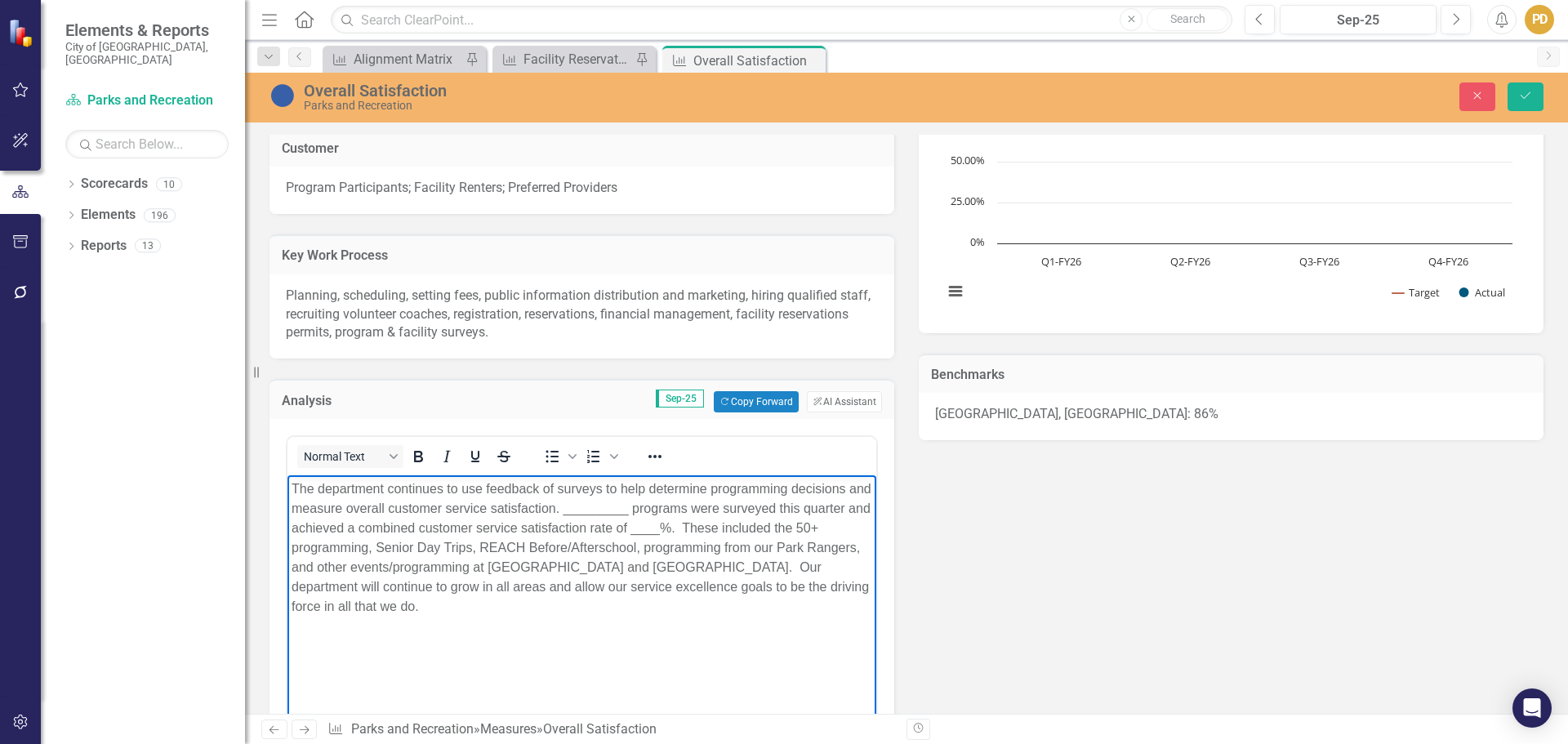
click at [731, 528] on p "The department continues to use feedback of surveys to help determine programmi…" at bounding box center [582, 548] width 581 height 138
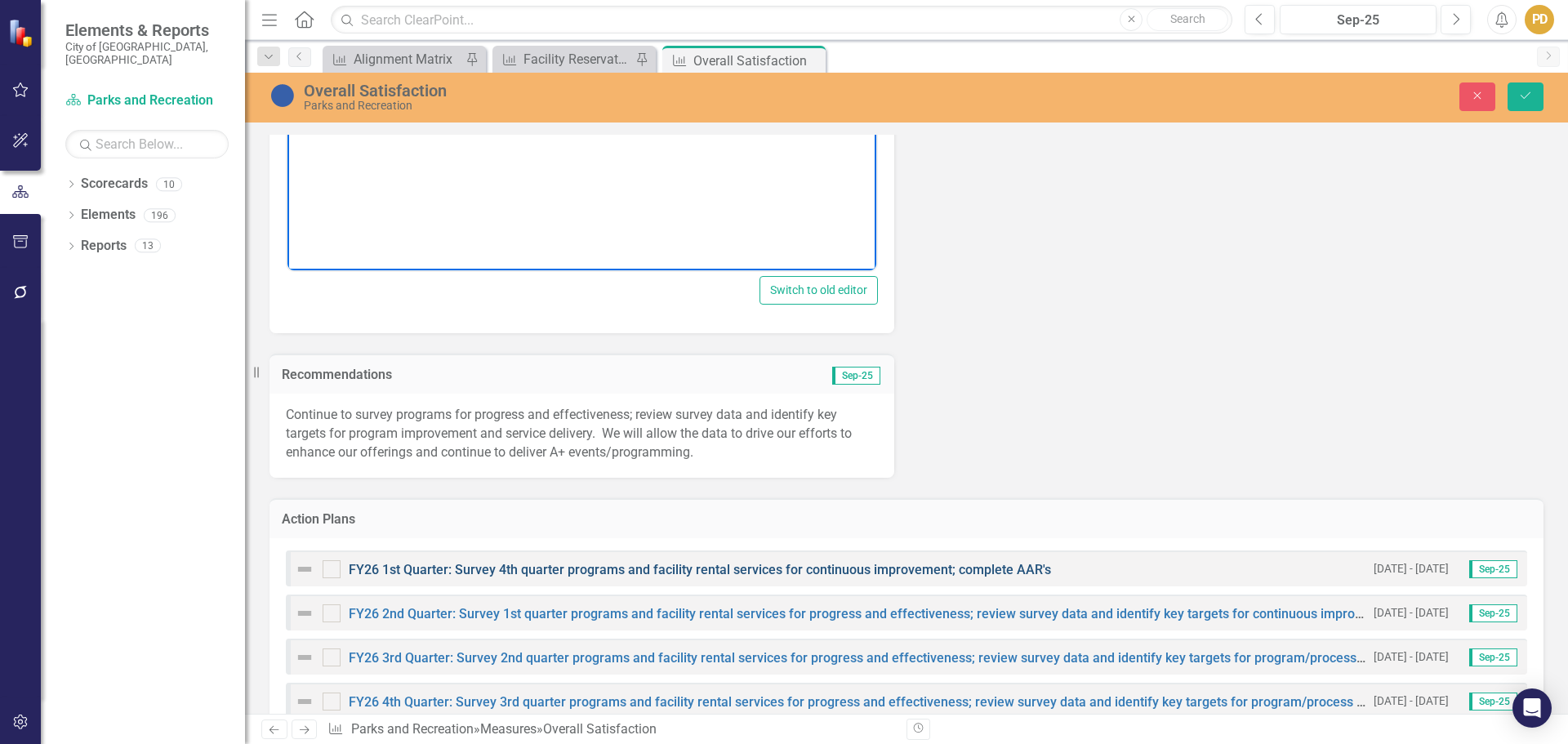
scroll to position [248, 0]
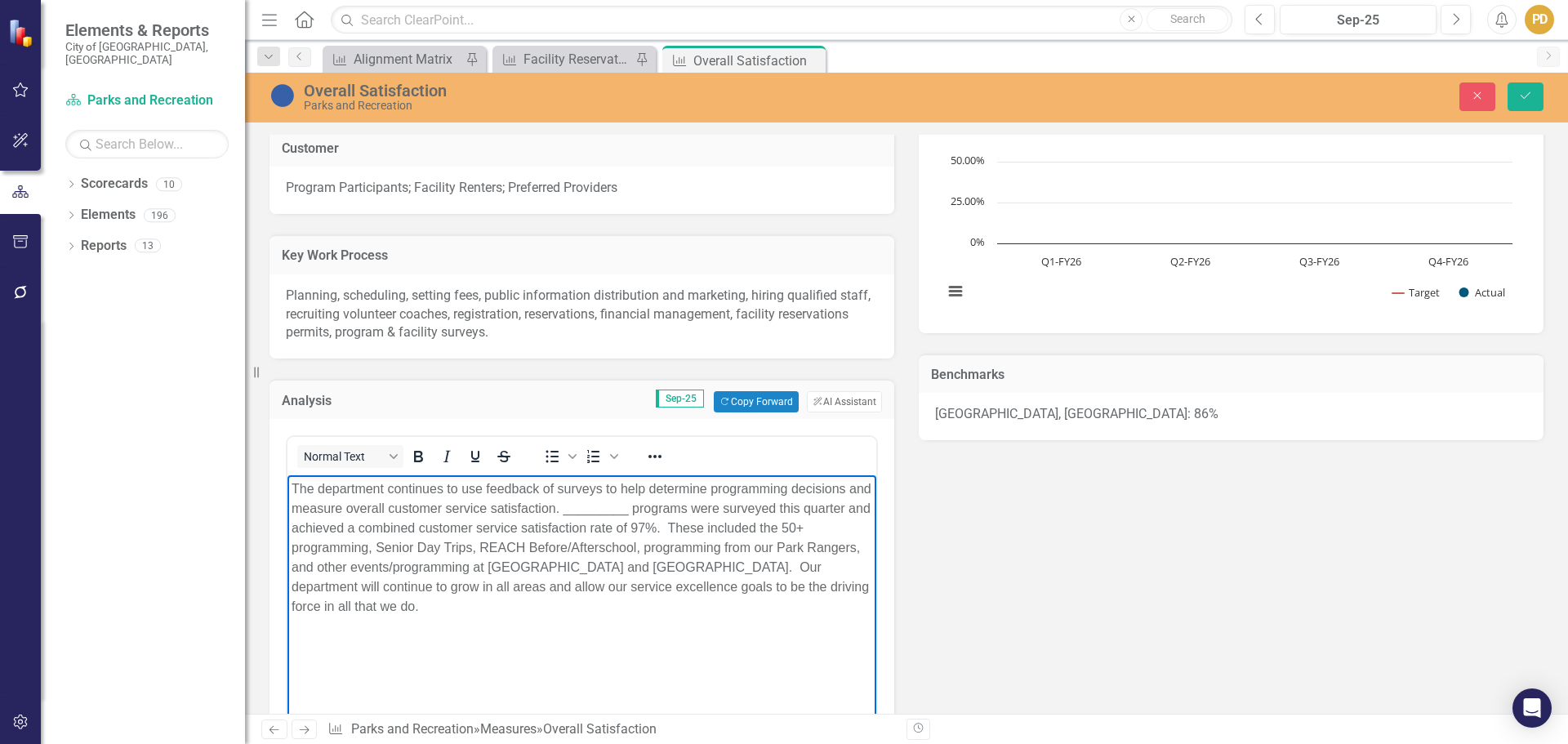
click at [467, 575] on p "The department continues to use feedback of surveys to help determine programmi…" at bounding box center [582, 548] width 581 height 138
click at [1526, 99] on icon "Save" at bounding box center [1526, 96] width 15 height 12
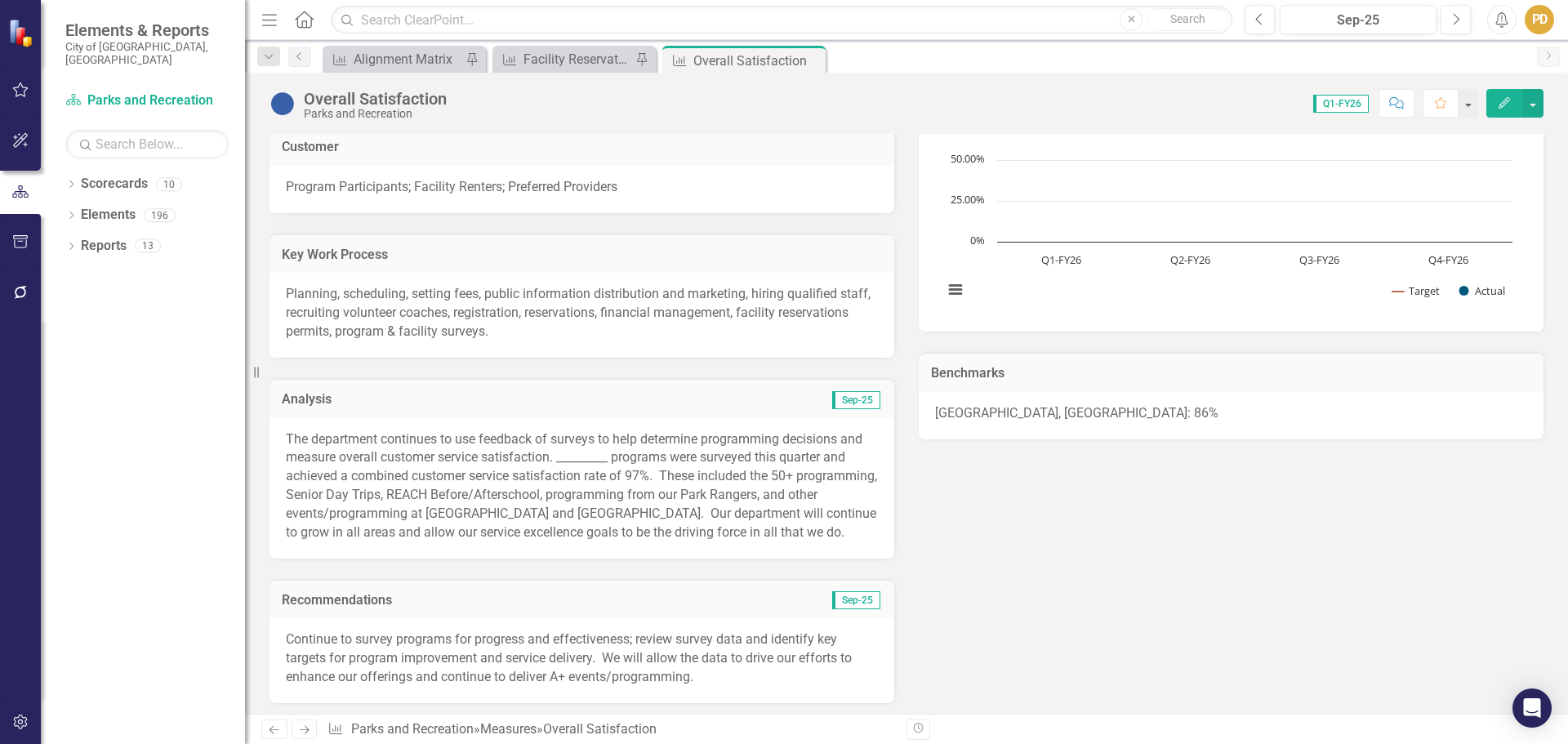
scroll to position [351, 0]
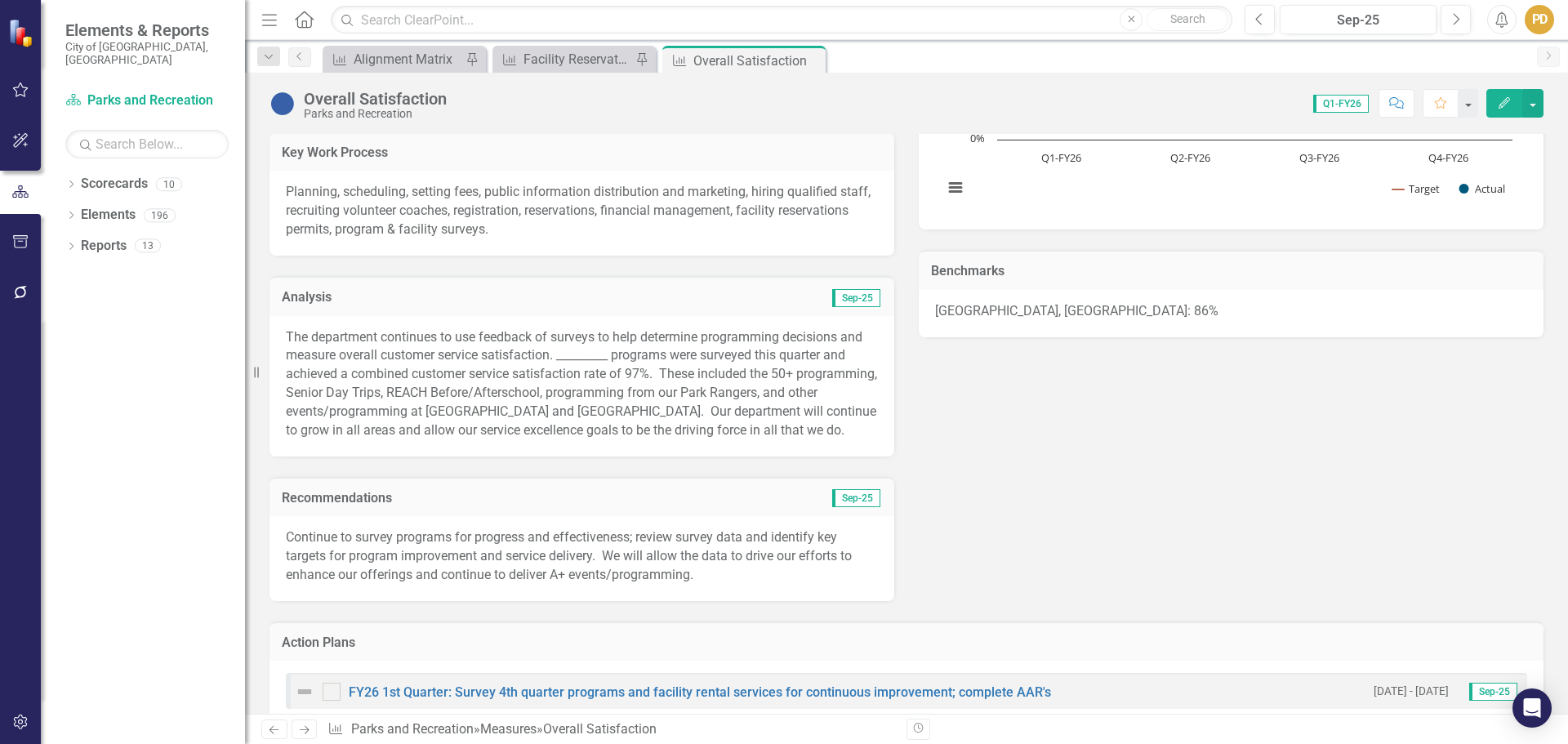
click at [585, 348] on p "The department continues to use feedback of surveys to help determine programmi…" at bounding box center [582, 383] width 592 height 112
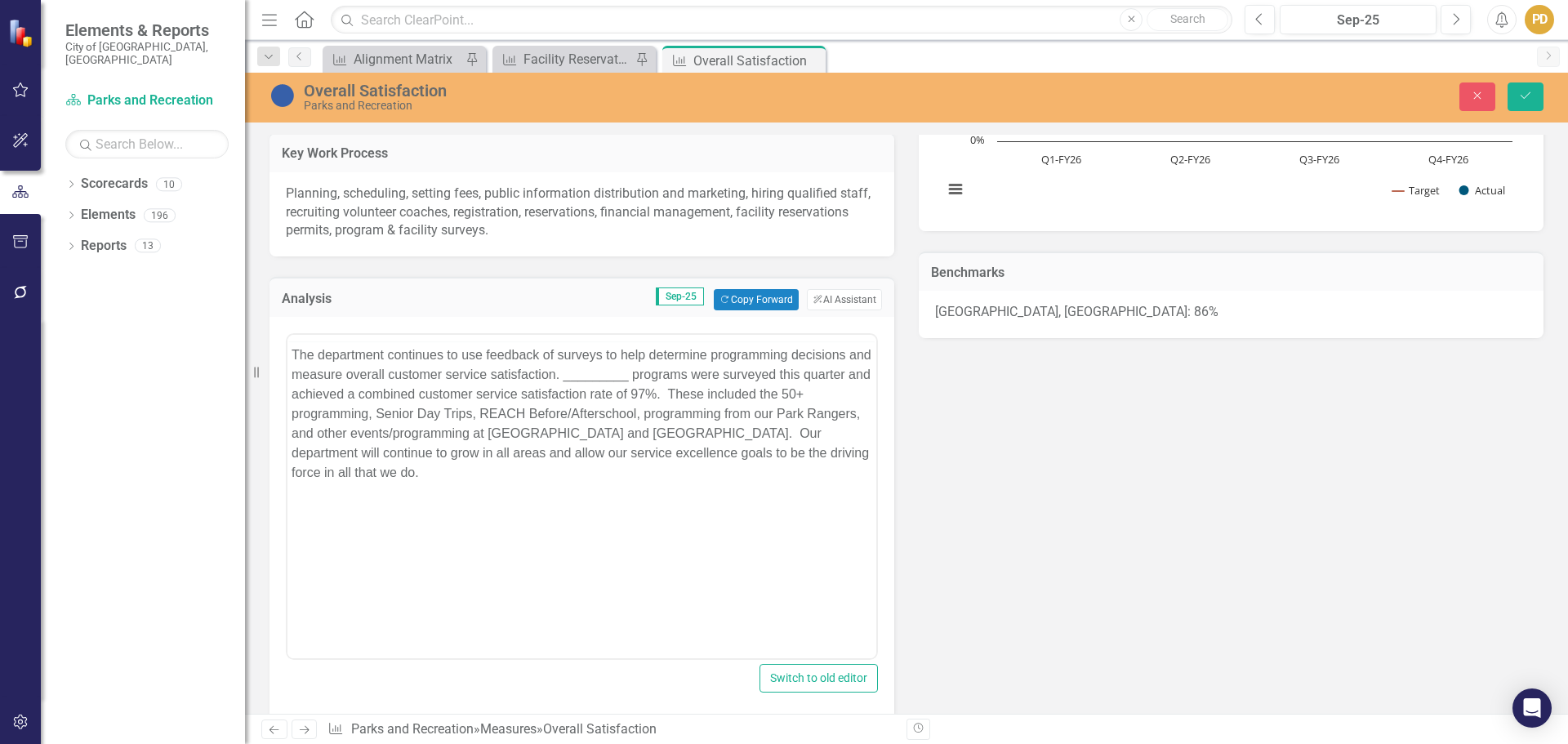
scroll to position [0, 0]
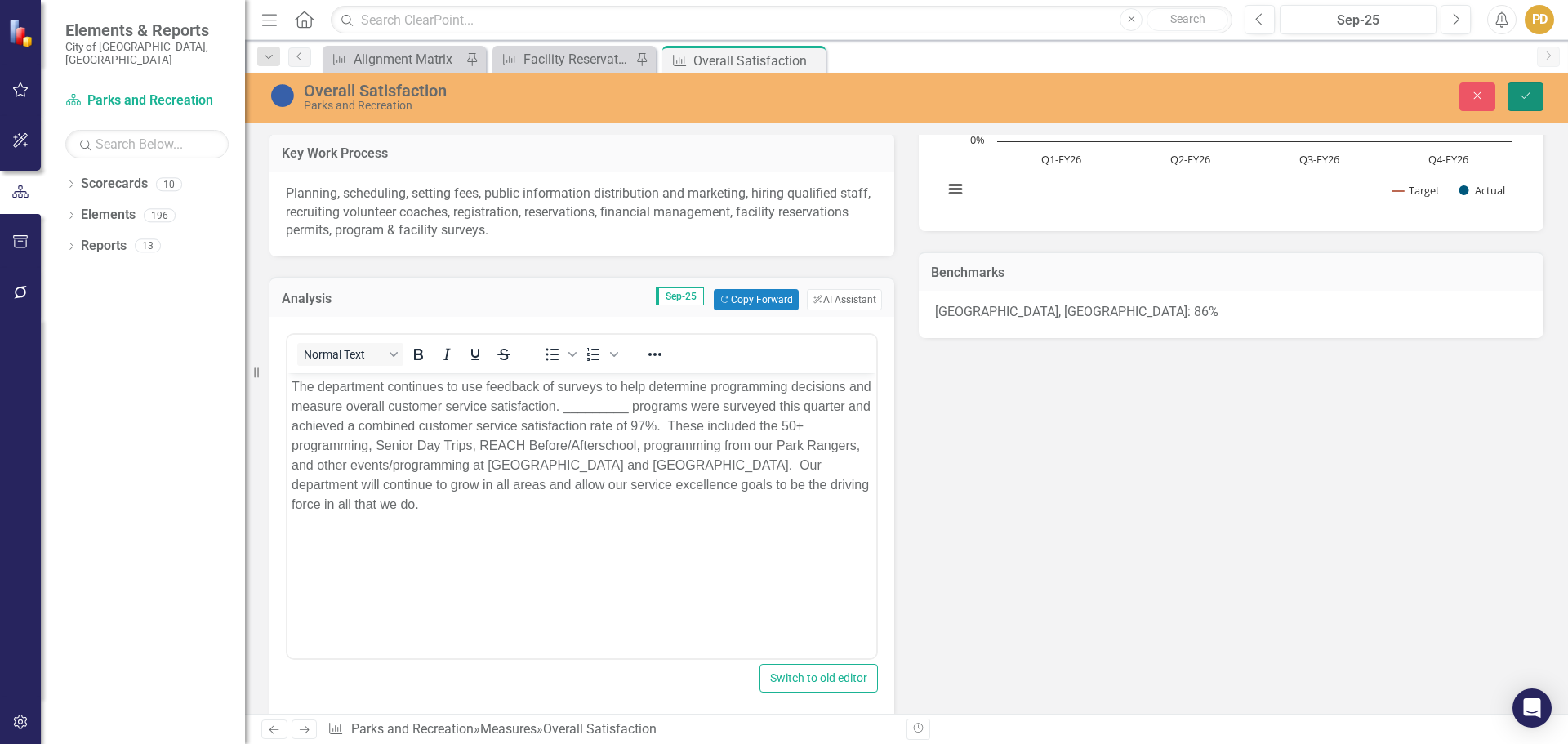
click at [1523, 101] on icon "Save" at bounding box center [1526, 96] width 15 height 12
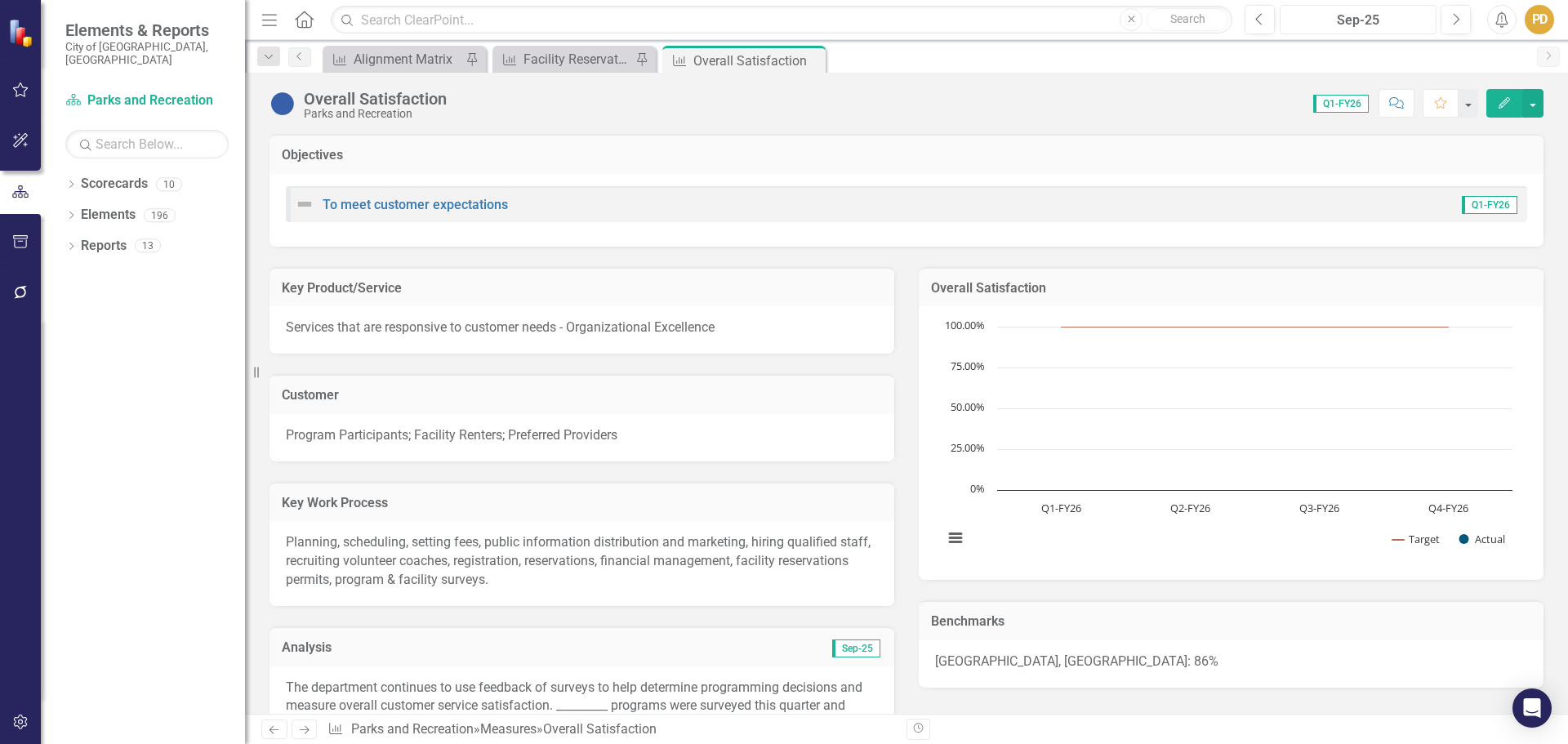
click at [1352, 23] on div "Sep-25" at bounding box center [1357, 20] width 145 height 19
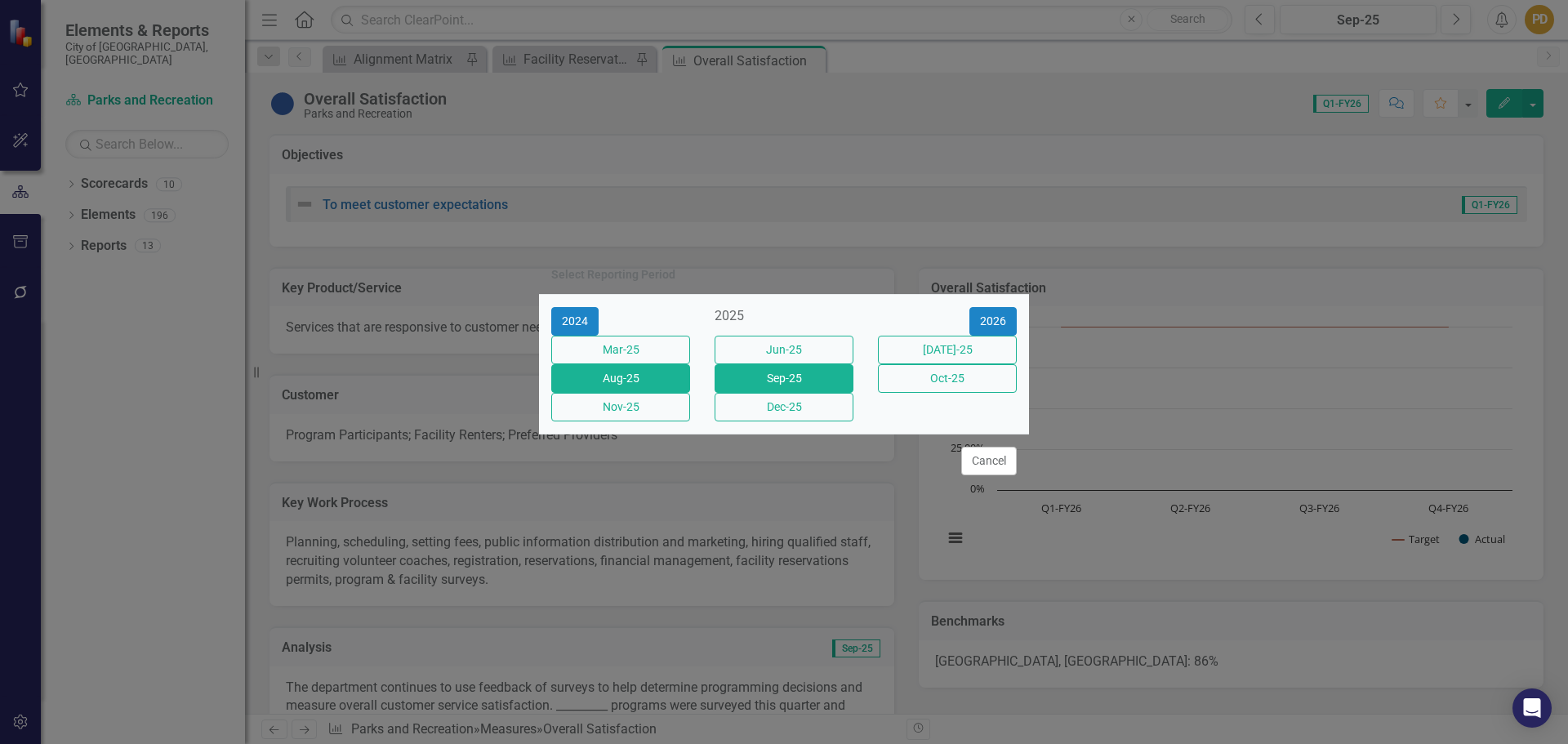
click at [638, 385] on button "Aug-25" at bounding box center [620, 378] width 138 height 29
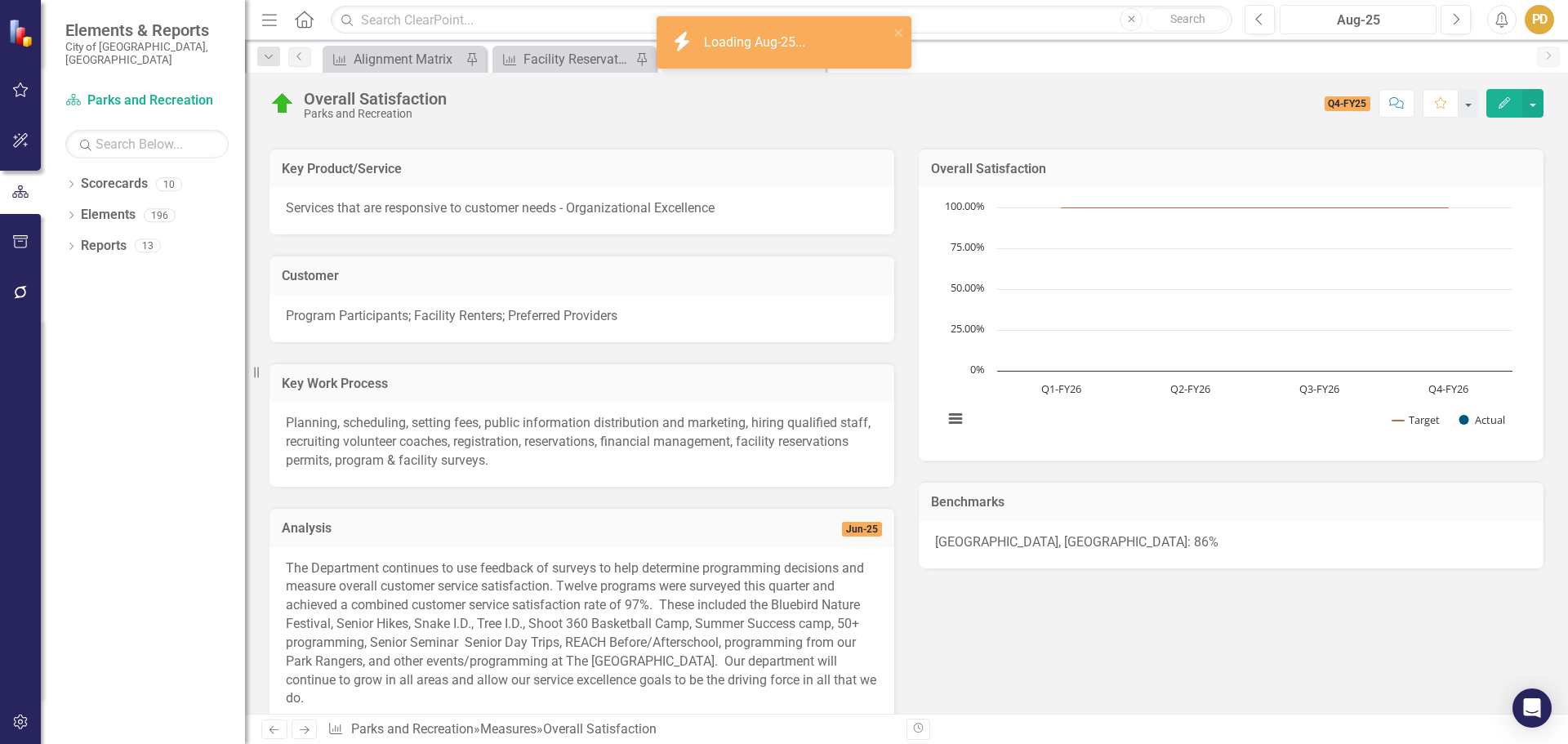
scroll to position [124, 0]
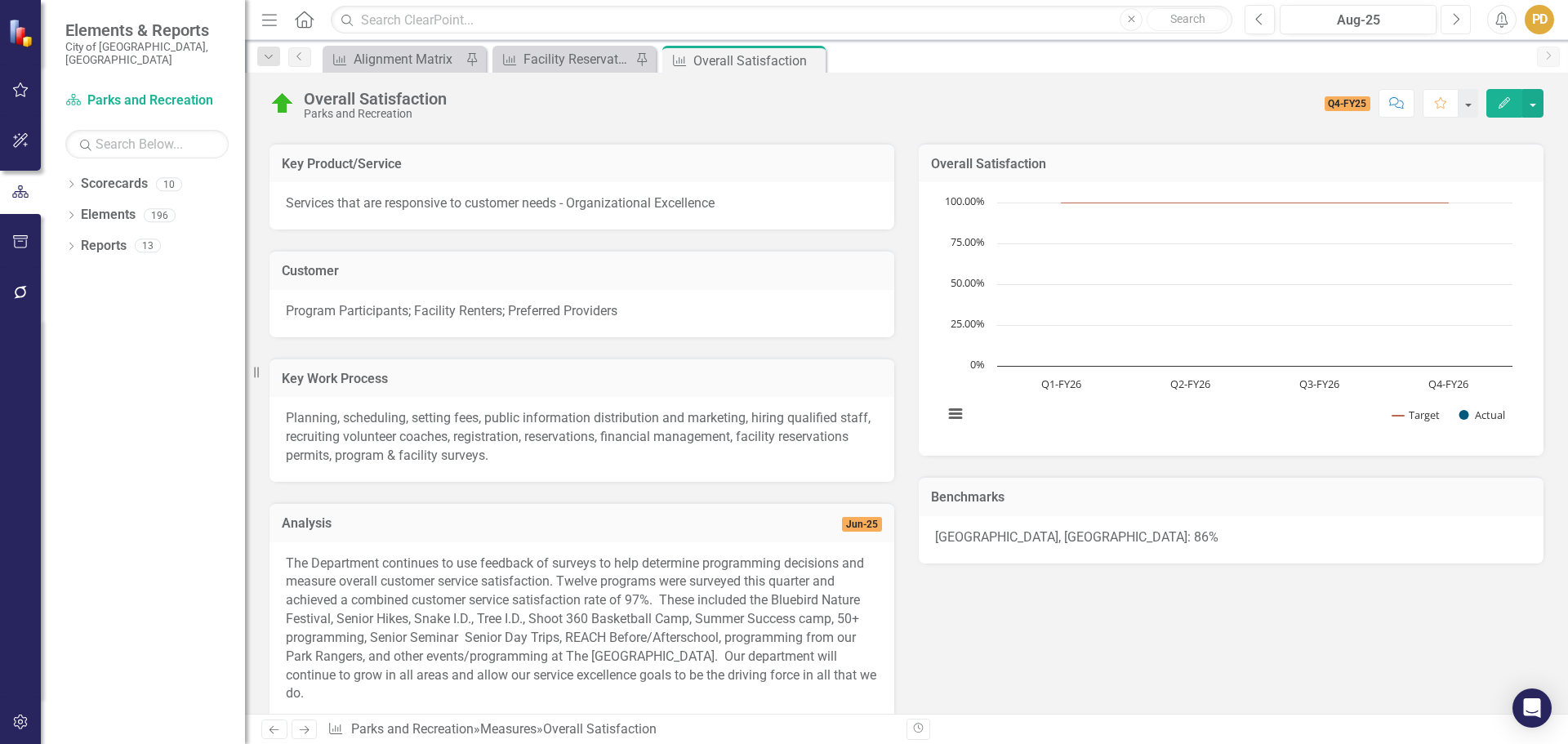
click at [1463, 23] on button "Next" at bounding box center [1456, 19] width 30 height 29
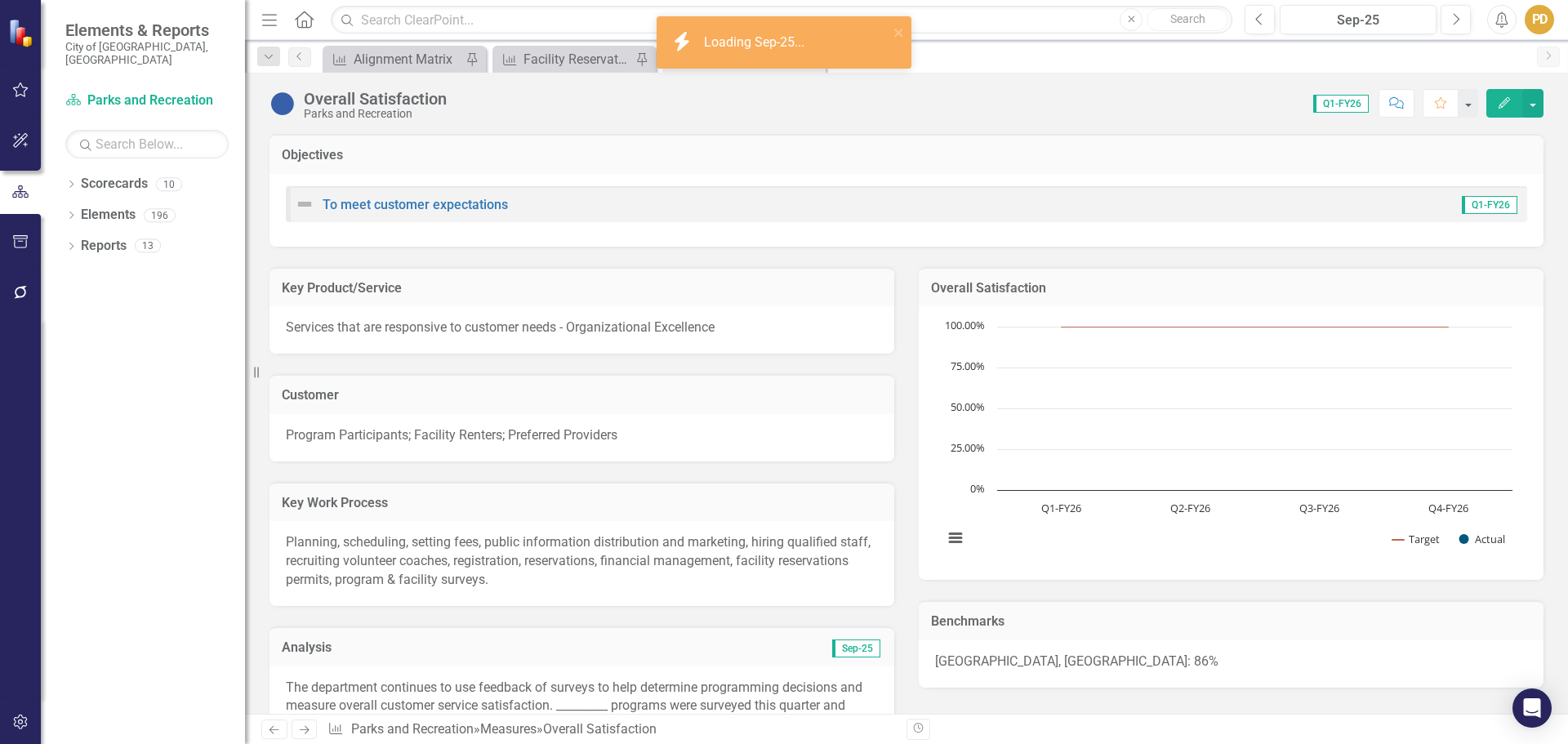
click at [546, 662] on div "Analysis Sep-25" at bounding box center [581, 647] width 625 height 40
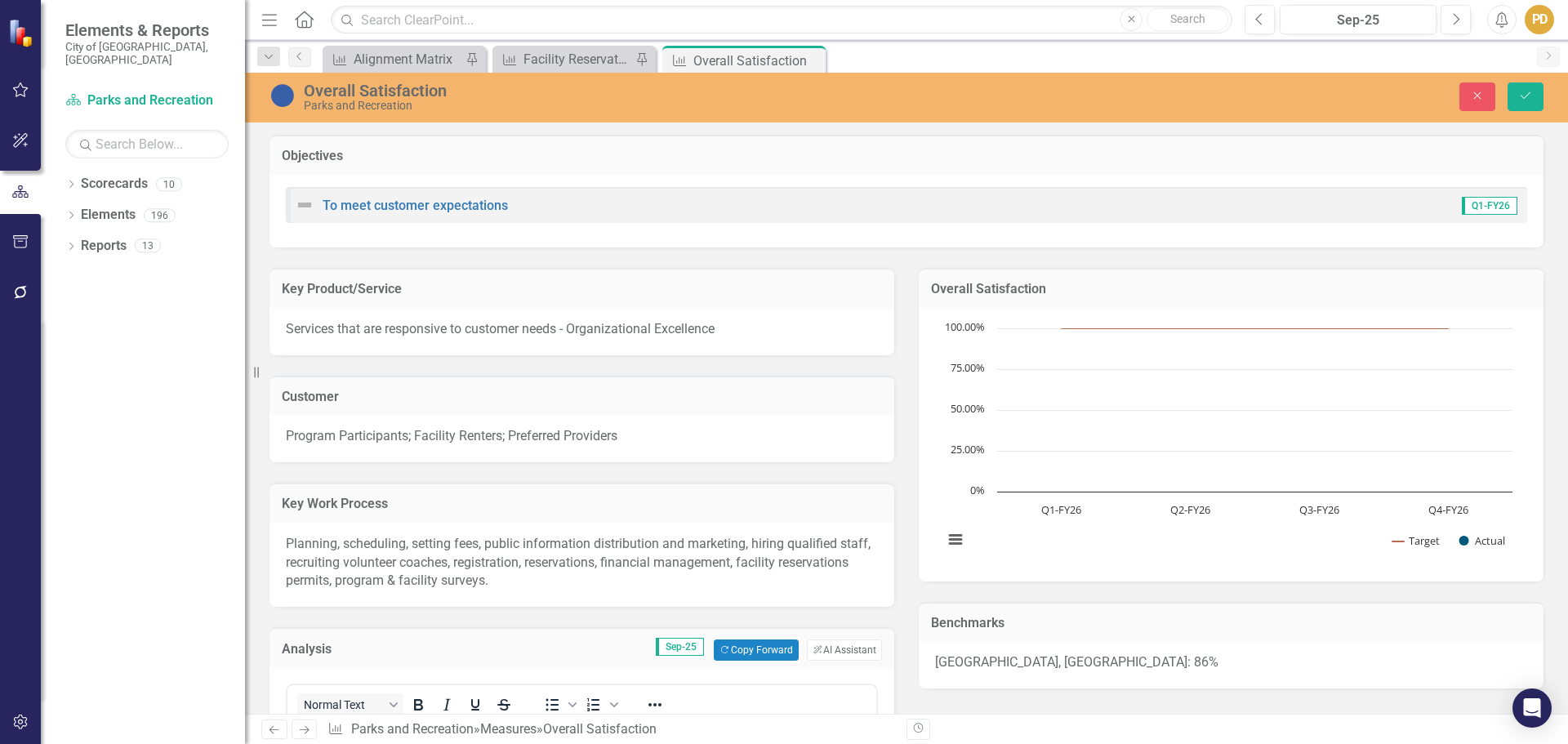
scroll to position [490, 0]
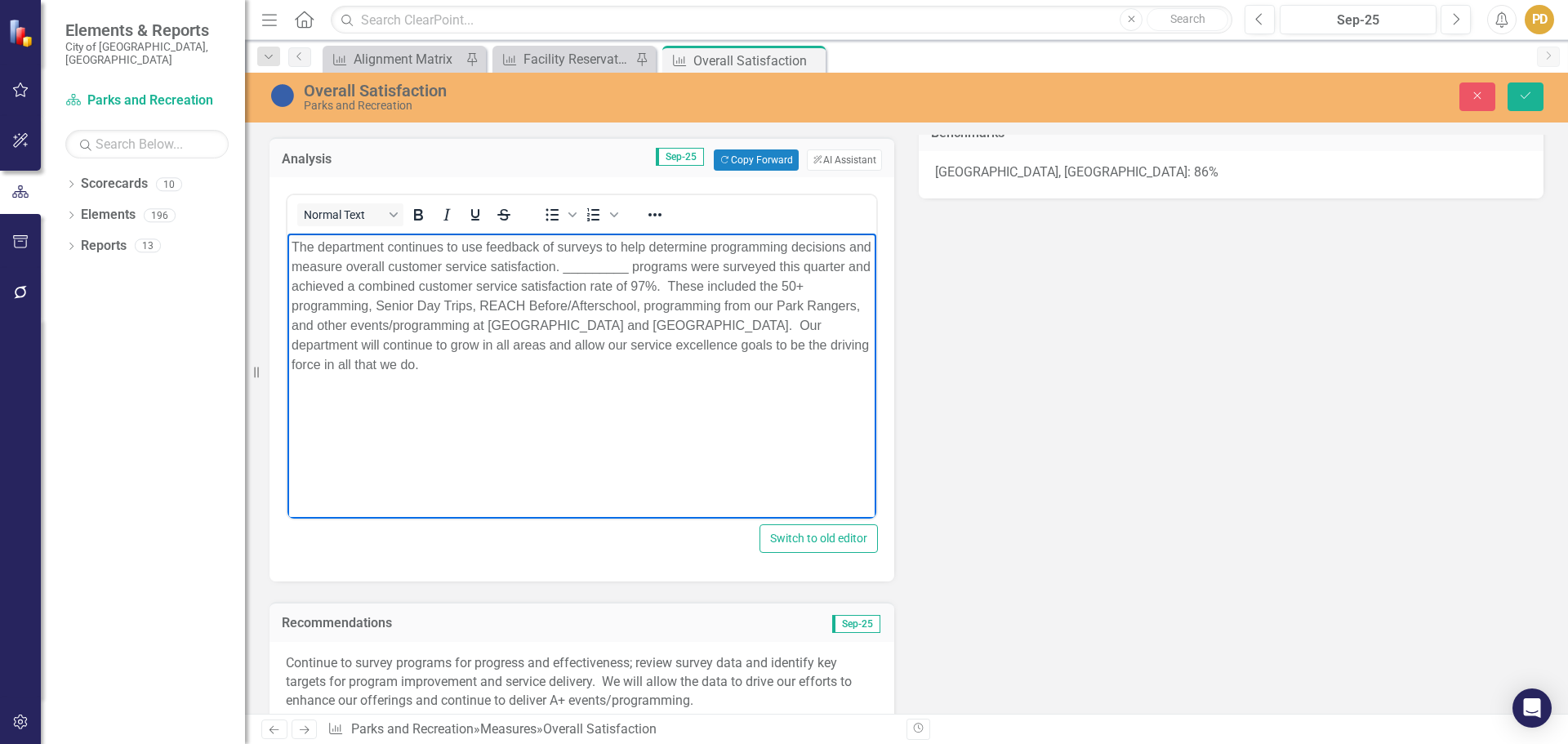
click at [658, 348] on p "The department continues to use feedback of surveys to help determine programmi…" at bounding box center [582, 306] width 581 height 138
